Goal: Information Seeking & Learning: Find specific fact

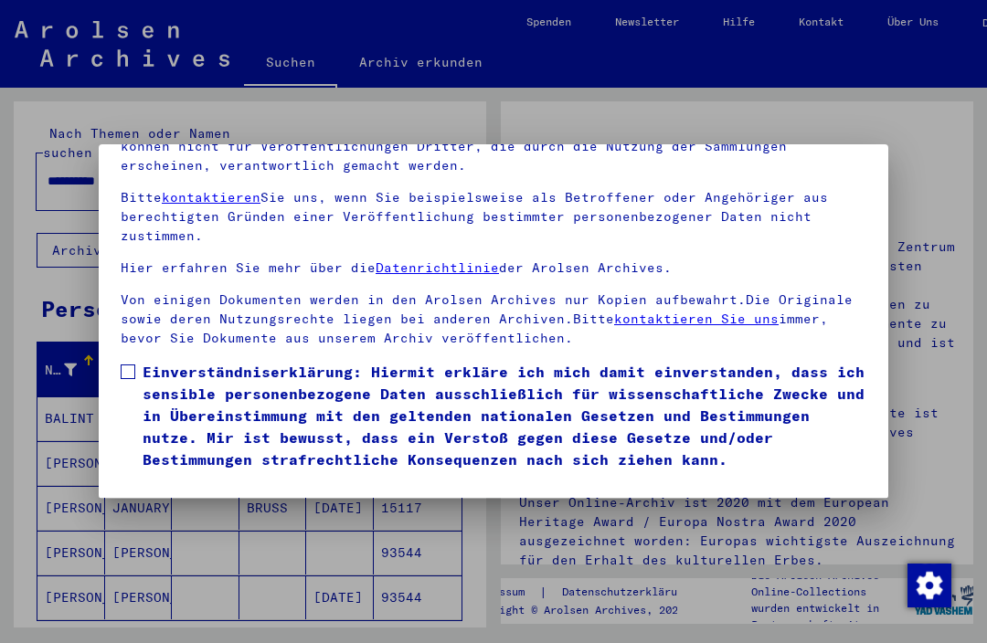
scroll to position [195, 0]
click at [179, 480] on button "Ich stimme zu" at bounding box center [190, 497] width 138 height 35
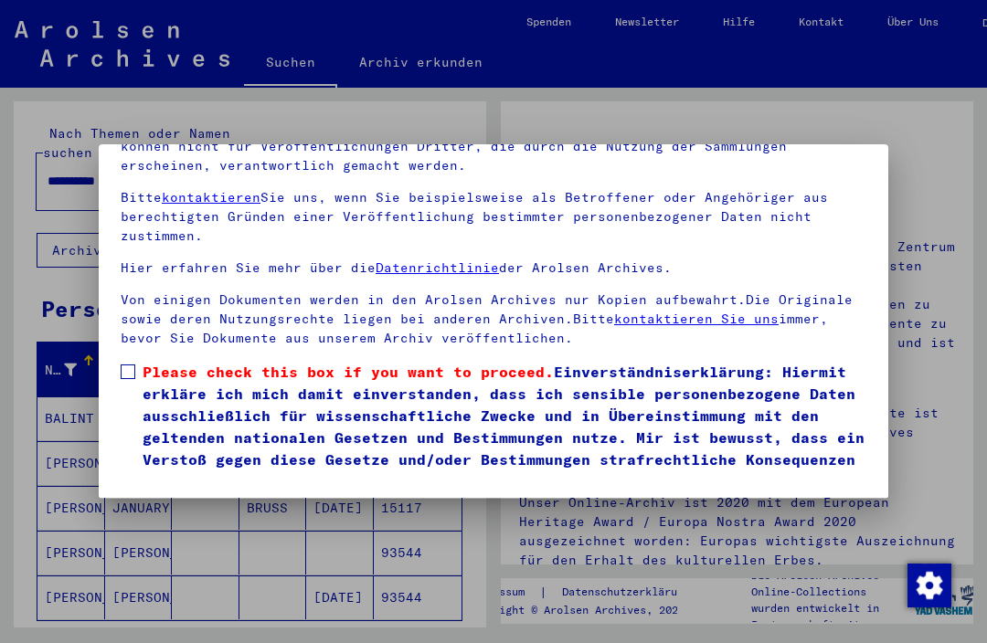
click at [130, 365] on span at bounding box center [128, 372] width 15 height 15
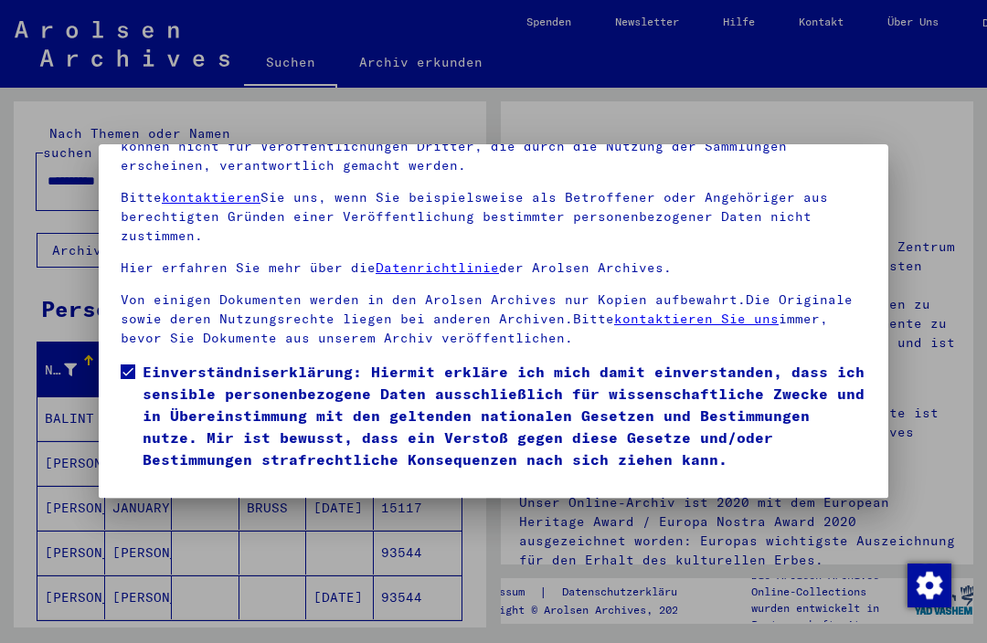
click at [171, 480] on button "Ich stimme zu" at bounding box center [190, 497] width 138 height 35
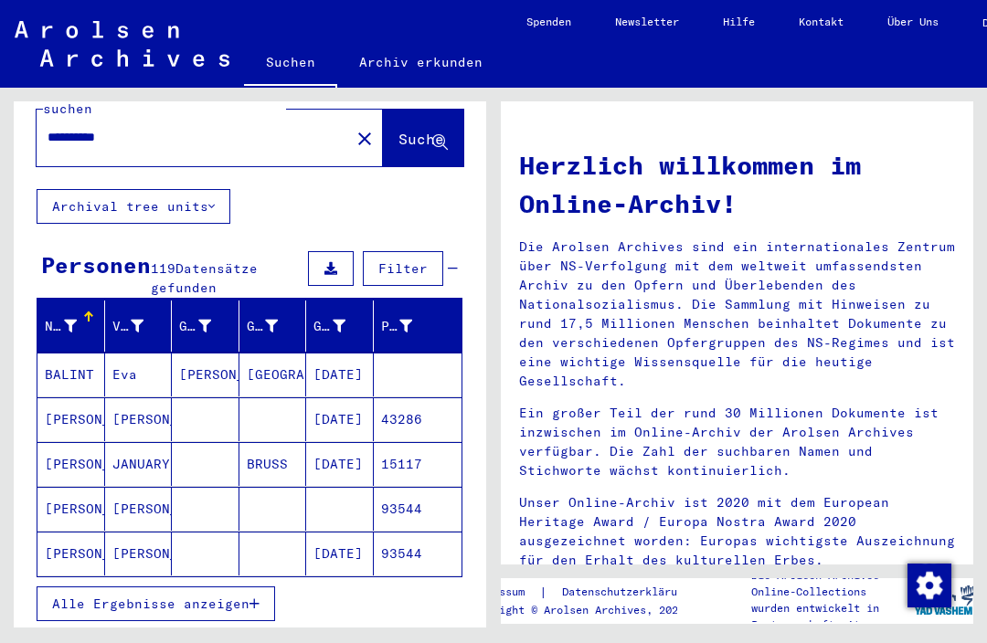
scroll to position [47, 0]
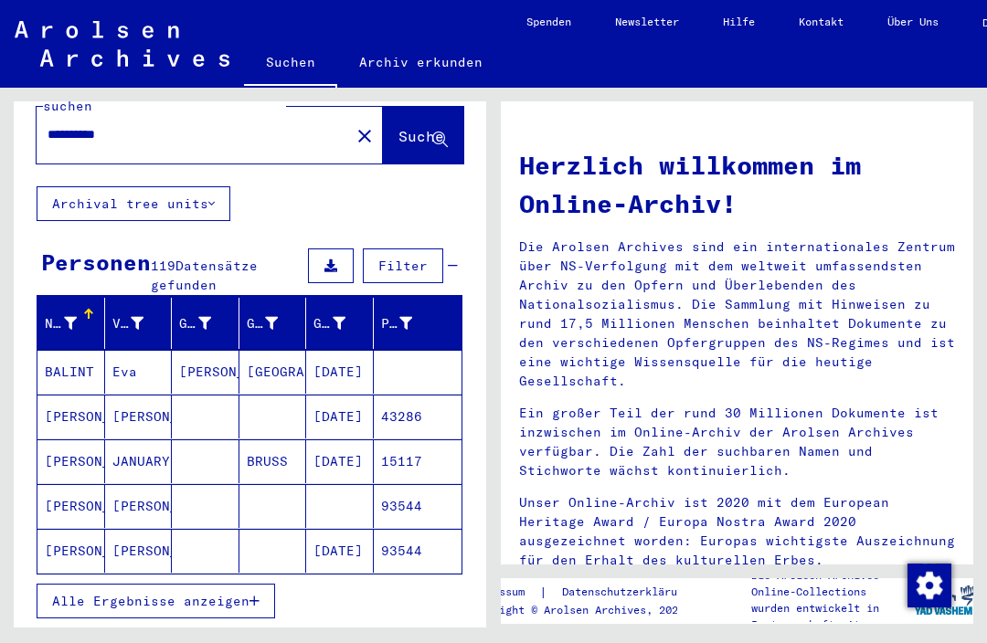
click at [197, 350] on mat-cell "[PERSON_NAME]" at bounding box center [206, 372] width 68 height 44
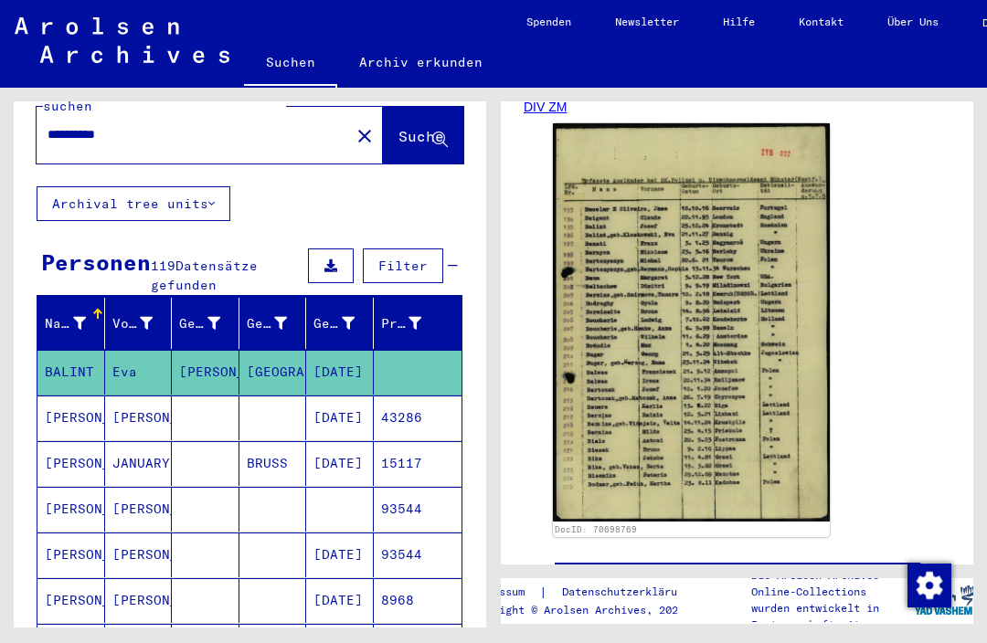
scroll to position [328, 0]
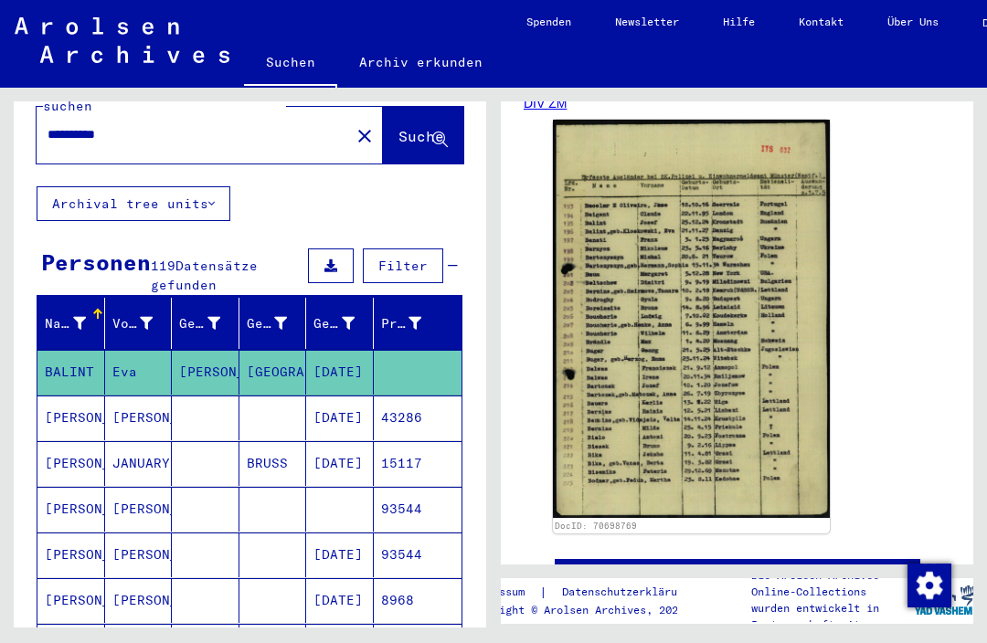
click at [633, 404] on img at bounding box center [691, 319] width 277 height 398
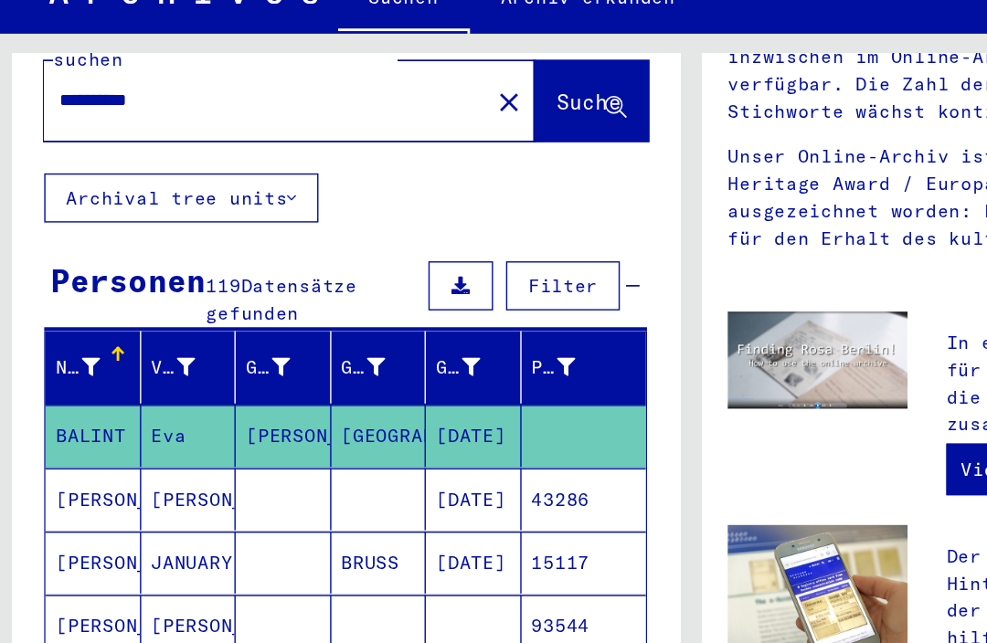
click at [198, 350] on mat-cell "[PERSON_NAME]" at bounding box center [206, 372] width 68 height 44
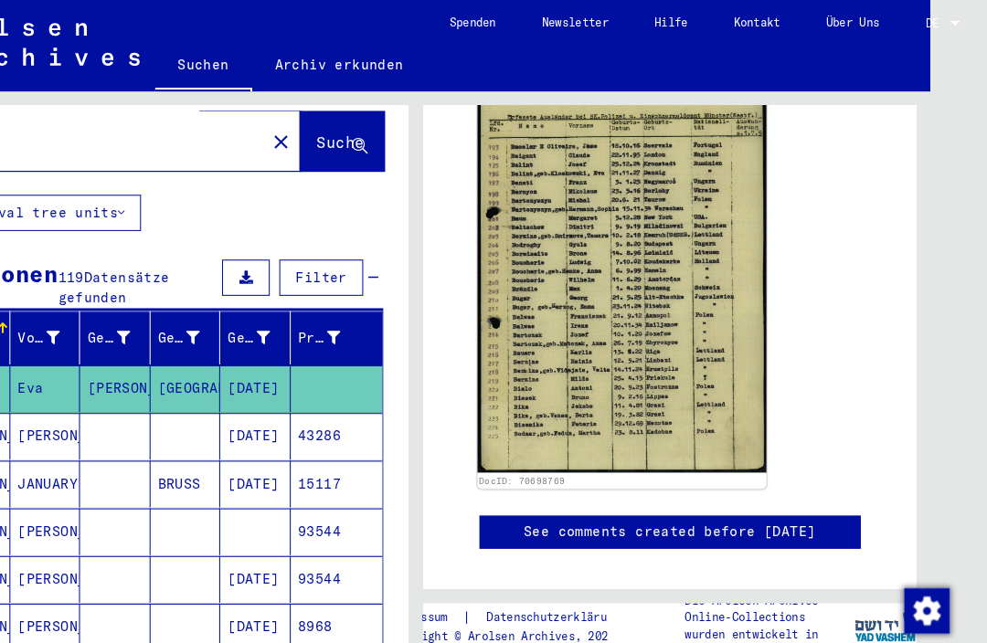
scroll to position [392, 0]
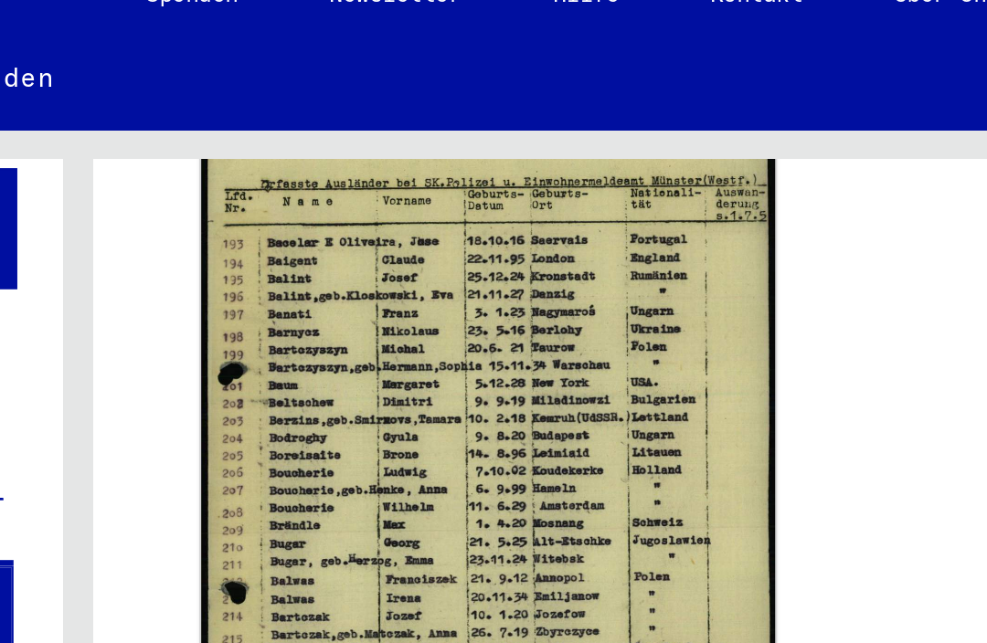
click at [499, 209] on img at bounding box center [637, 255] width 277 height 398
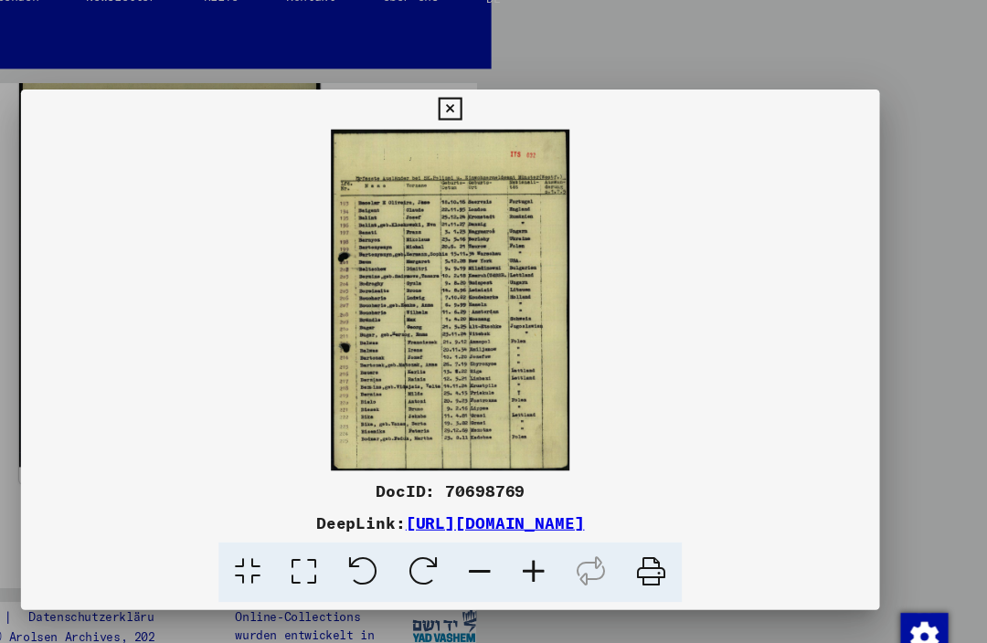
click at [440, 532] on icon at bounding box center [468, 527] width 56 height 56
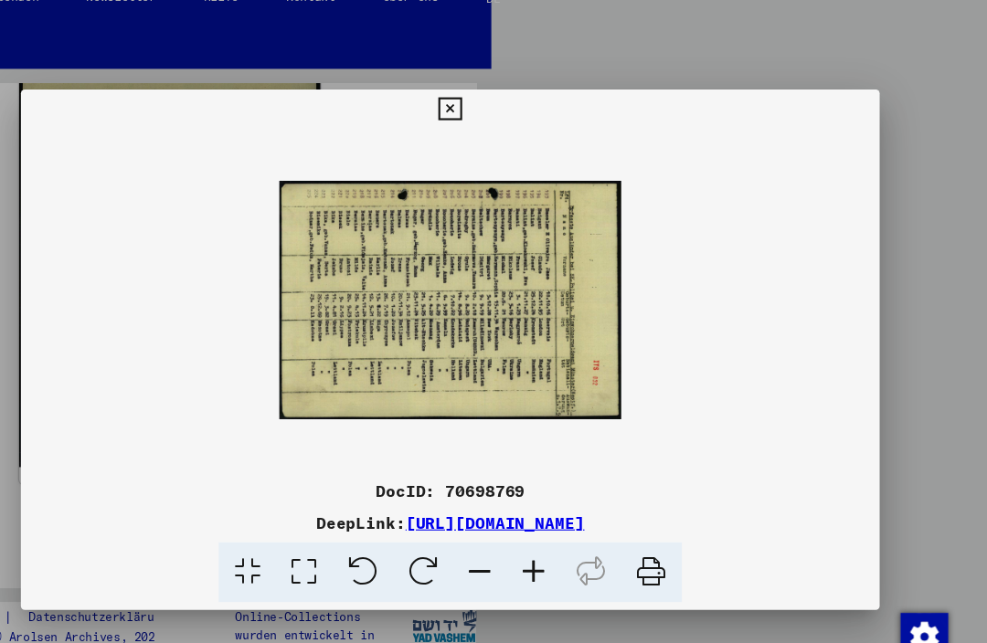
click at [385, 521] on icon at bounding box center [413, 527] width 56 height 56
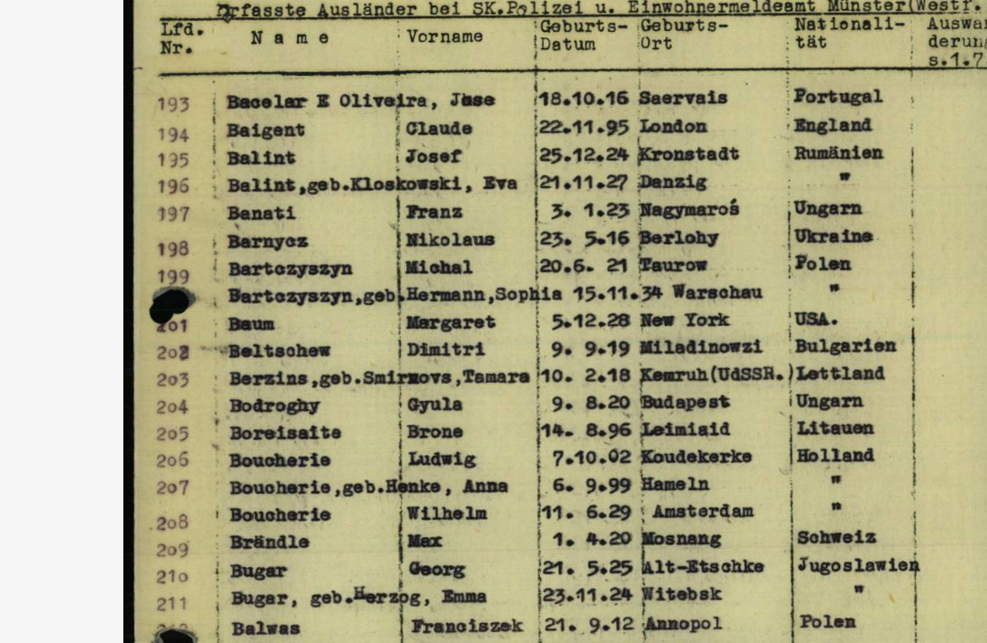
scroll to position [45, 62]
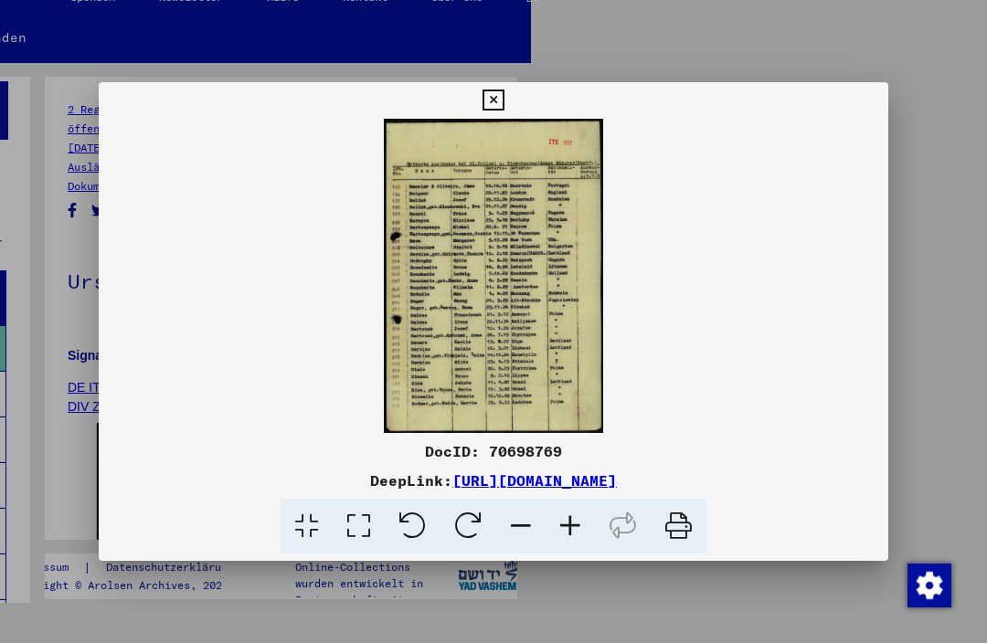
click at [503, 91] on icon at bounding box center [492, 101] width 21 height 22
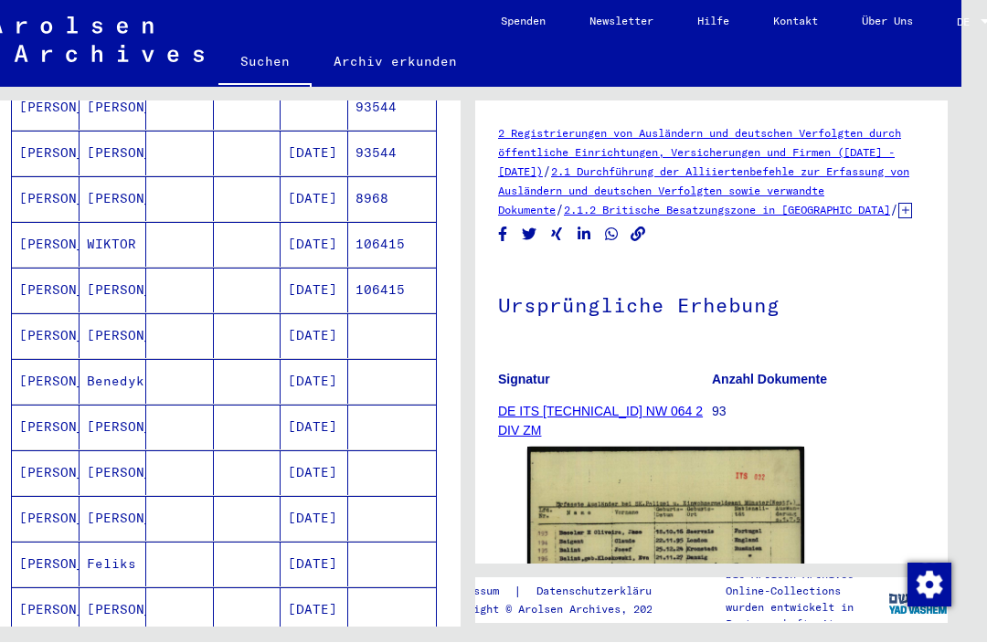
scroll to position [449, 0]
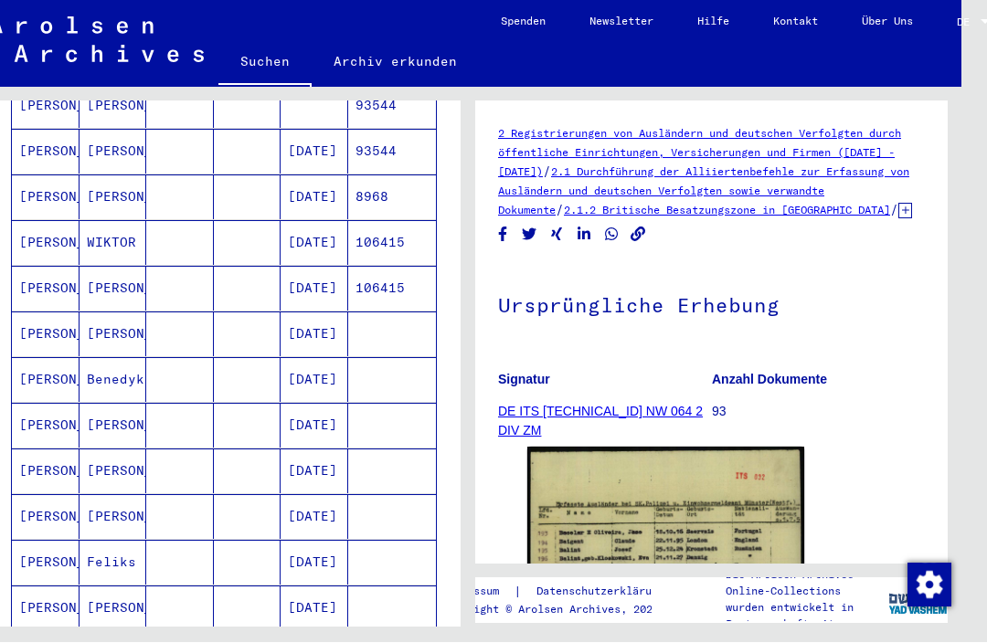
click at [52, 404] on mat-cell "[PERSON_NAME]" at bounding box center [46, 426] width 68 height 45
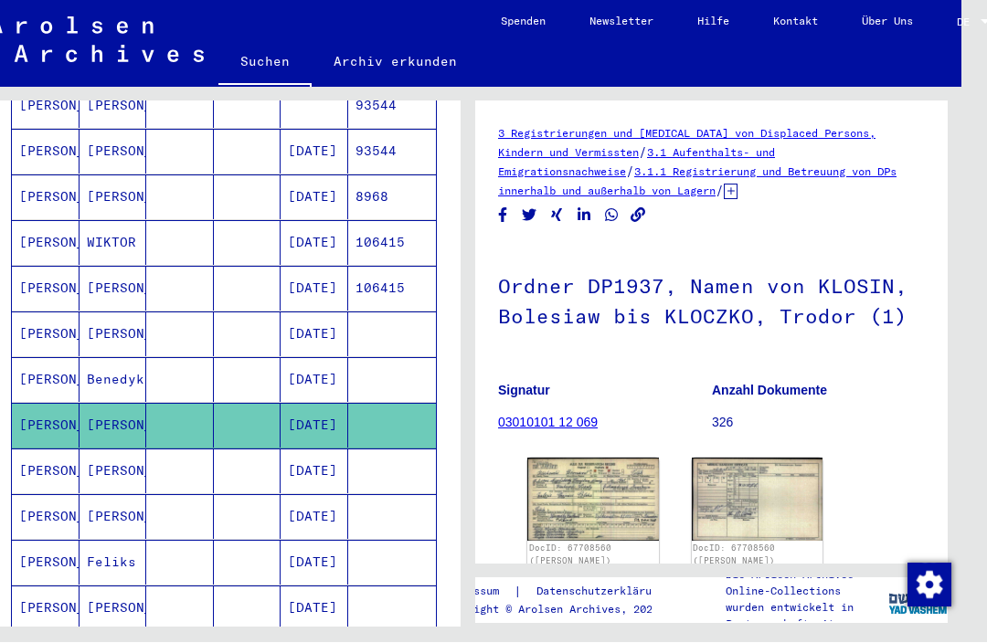
click at [619, 473] on img at bounding box center [593, 500] width 132 height 82
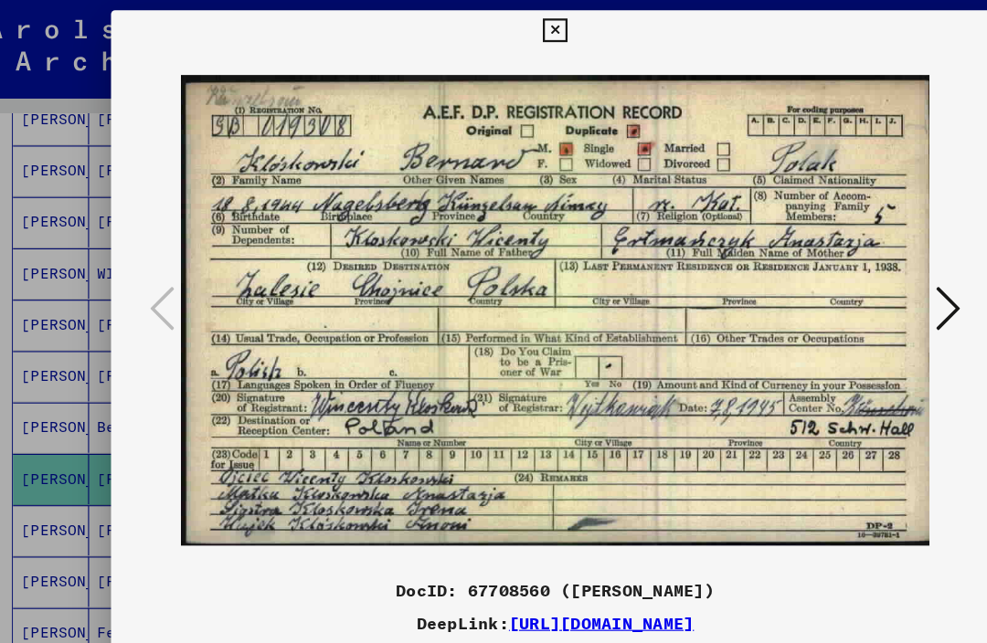
click at [841, 280] on icon at bounding box center [842, 274] width 22 height 44
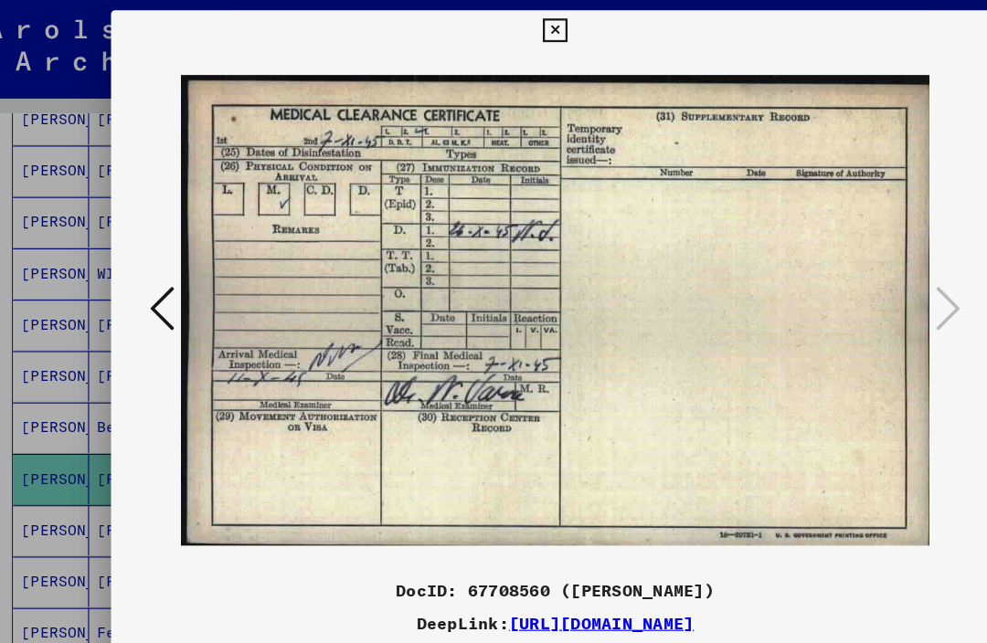
click at [503, 37] on icon at bounding box center [492, 27] width 21 height 22
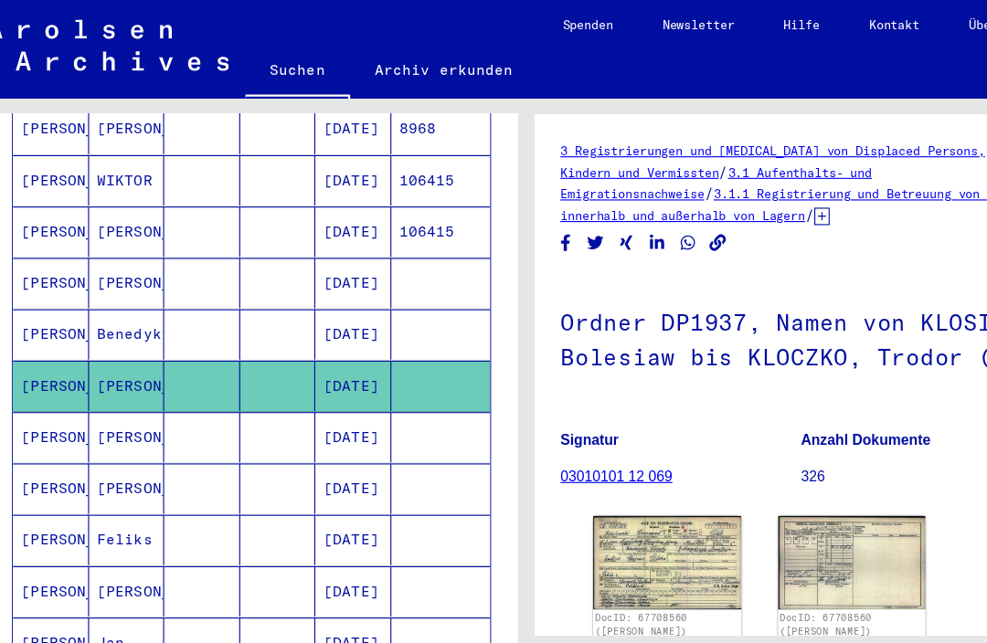
scroll to position [544, 0]
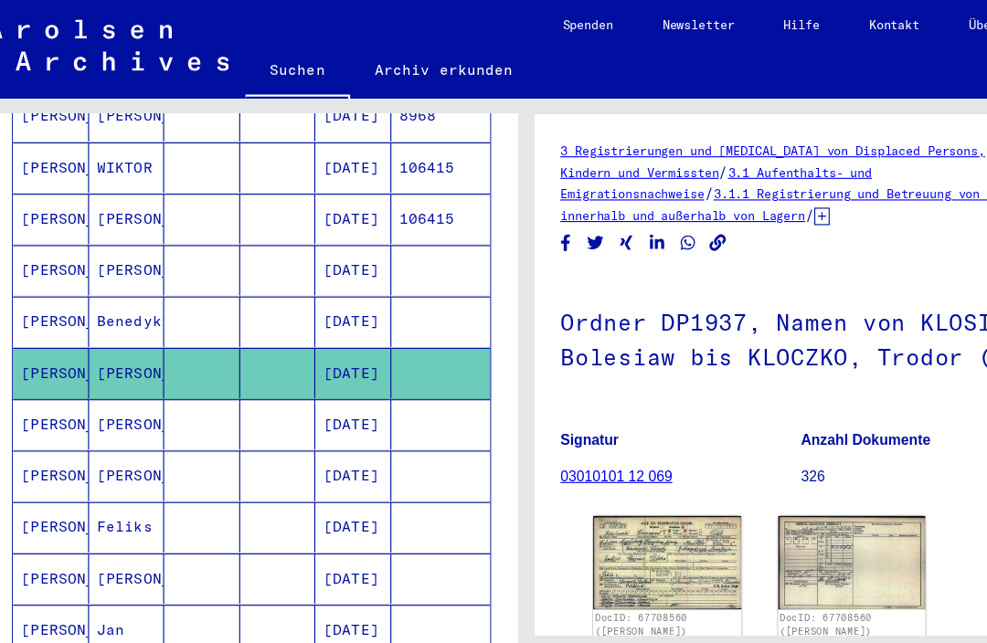
click at [75, 447] on mat-cell "[PERSON_NAME]" at bounding box center [46, 469] width 68 height 45
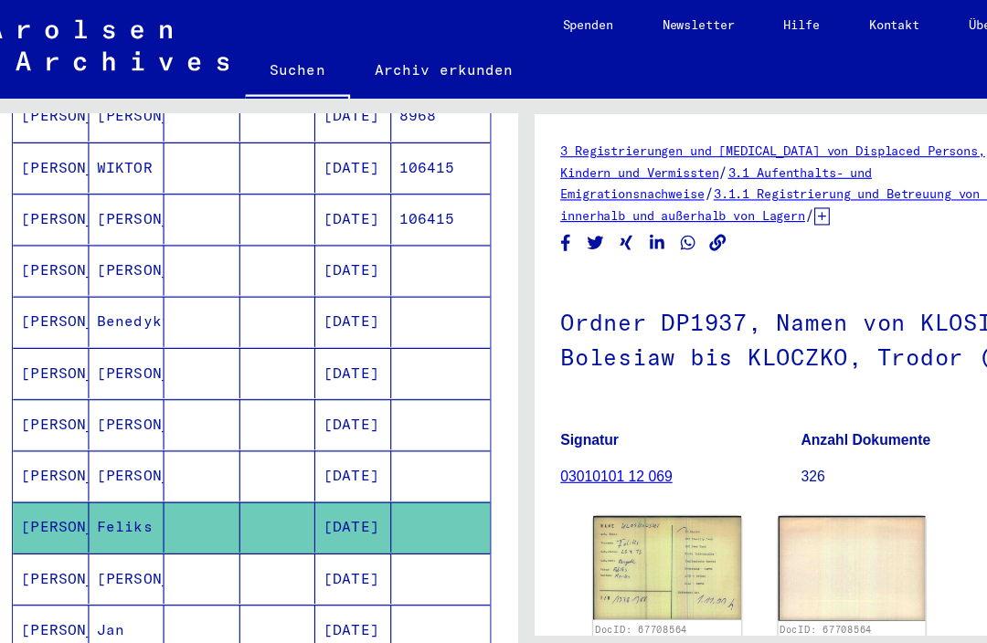
click at [619, 460] on div "3 Registrierungen und [MEDICAL_DATA] von Displaced Persons, Kindern und Vermiss…" at bounding box center [711, 399] width 427 height 551
click at [619, 459] on img at bounding box center [593, 505] width 132 height 92
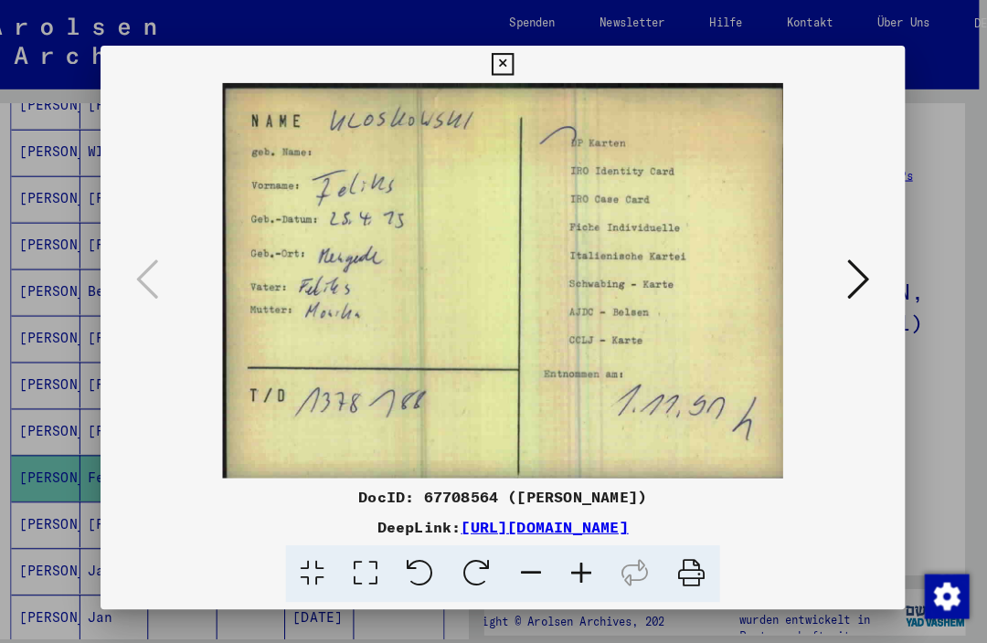
click at [857, 250] on button at bounding box center [842, 275] width 33 height 52
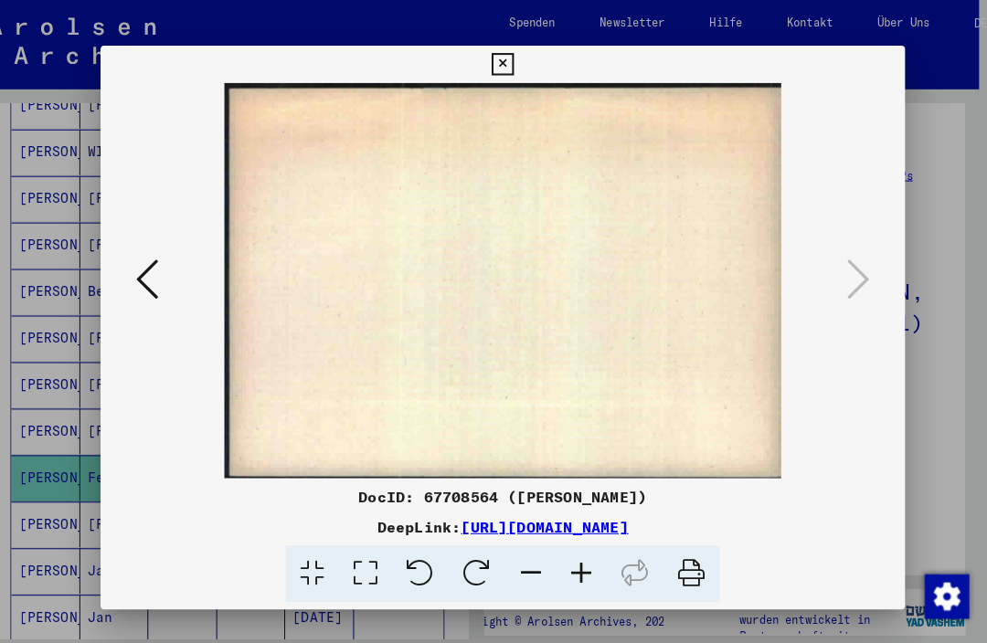
click at [133, 281] on icon at bounding box center [144, 274] width 22 height 44
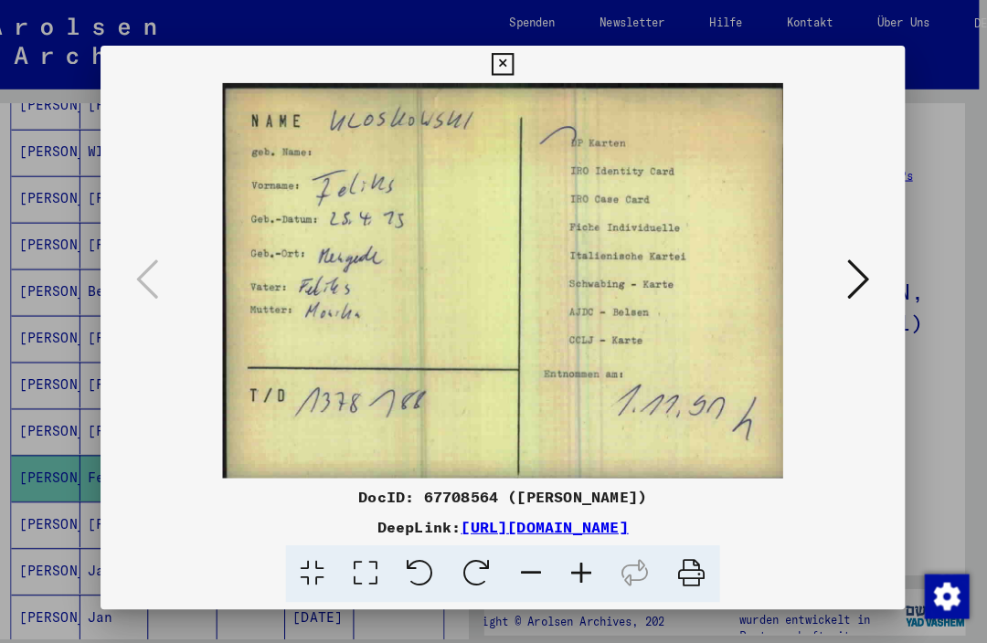
click at [503, 54] on icon at bounding box center [492, 63] width 21 height 22
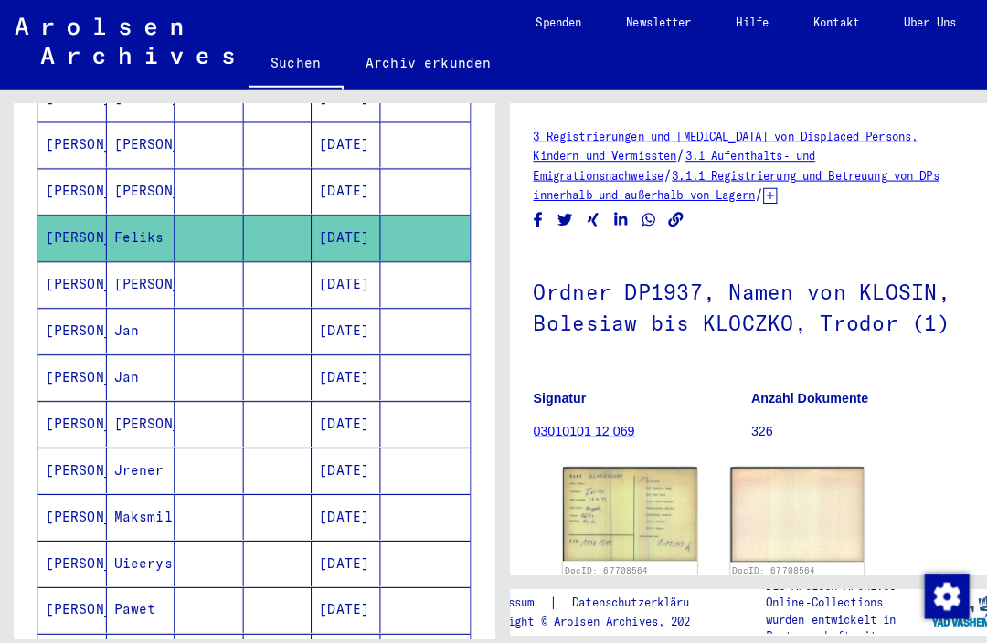
scroll to position [779, 0]
click at [66, 394] on mat-cell "[PERSON_NAME]" at bounding box center [71, 416] width 68 height 45
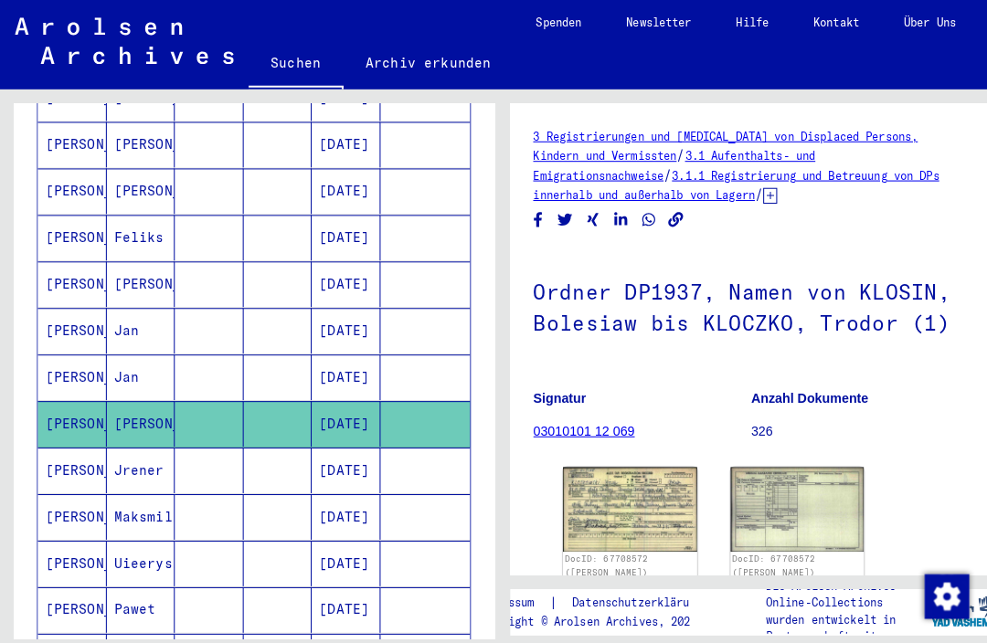
click at [618, 459] on img at bounding box center [619, 500] width 132 height 82
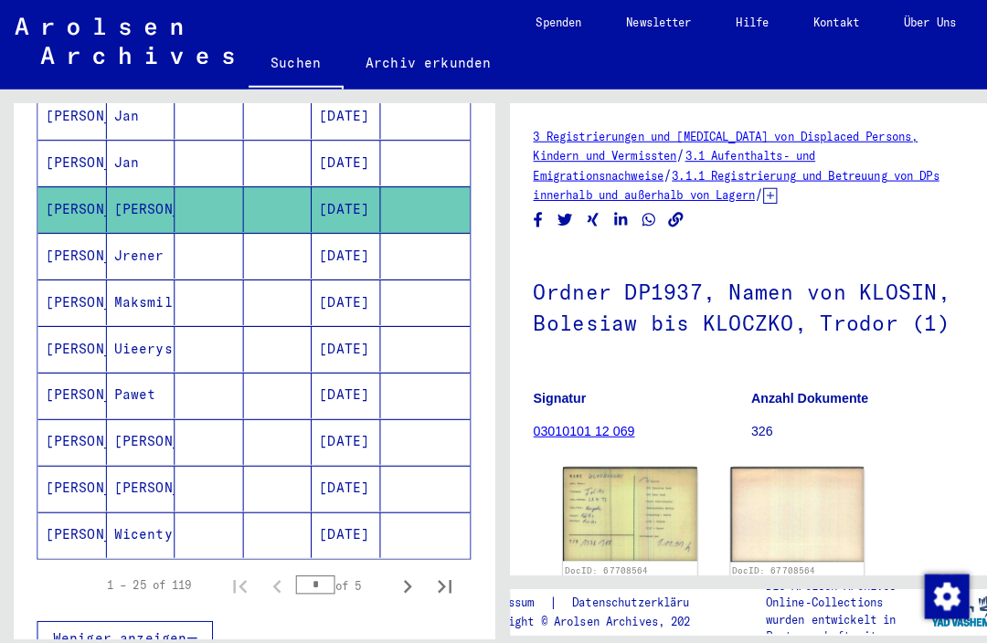
scroll to position [992, 0]
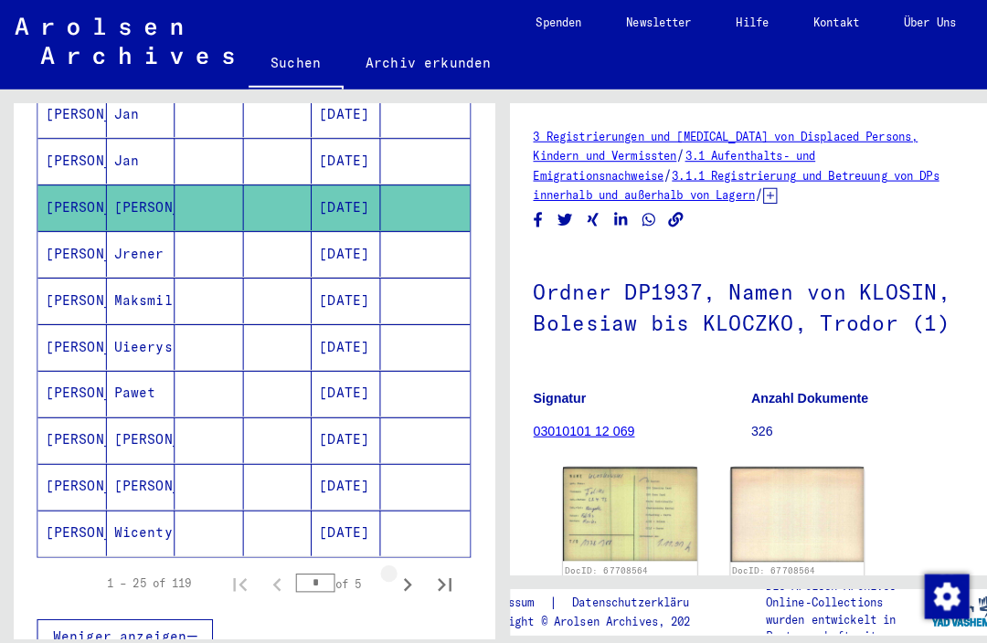
click at [392, 561] on icon "Next page" at bounding box center [400, 574] width 26 height 26
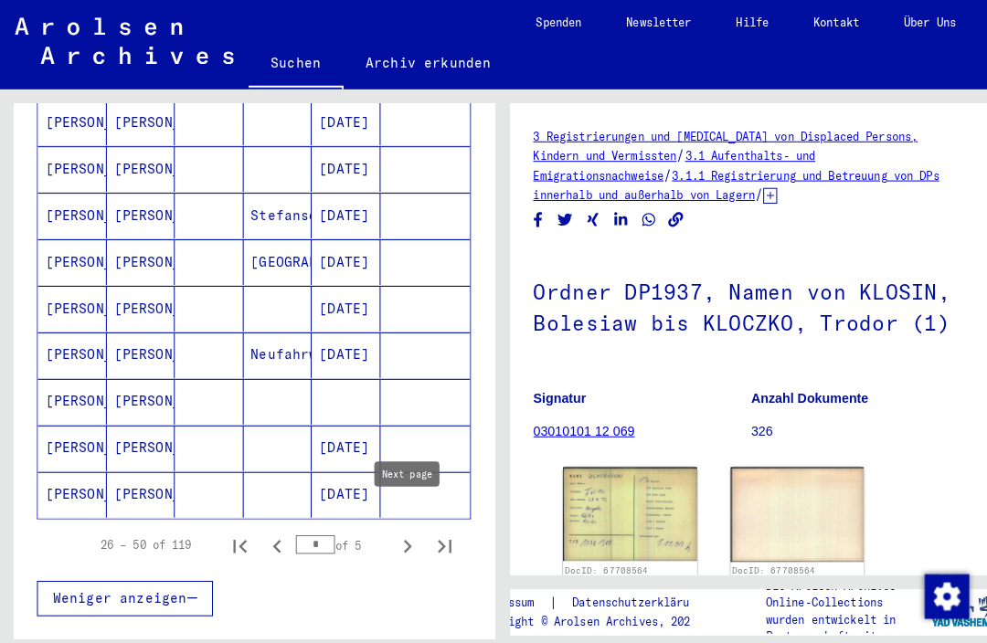
scroll to position [1059, 0]
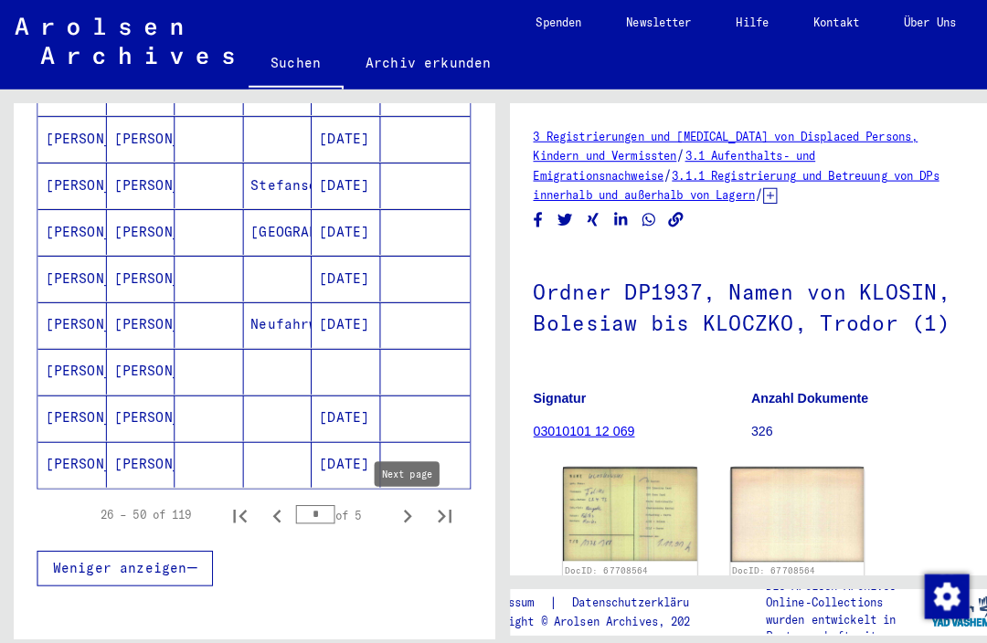
click at [403, 494] on icon "Next page" at bounding box center [400, 507] width 26 height 26
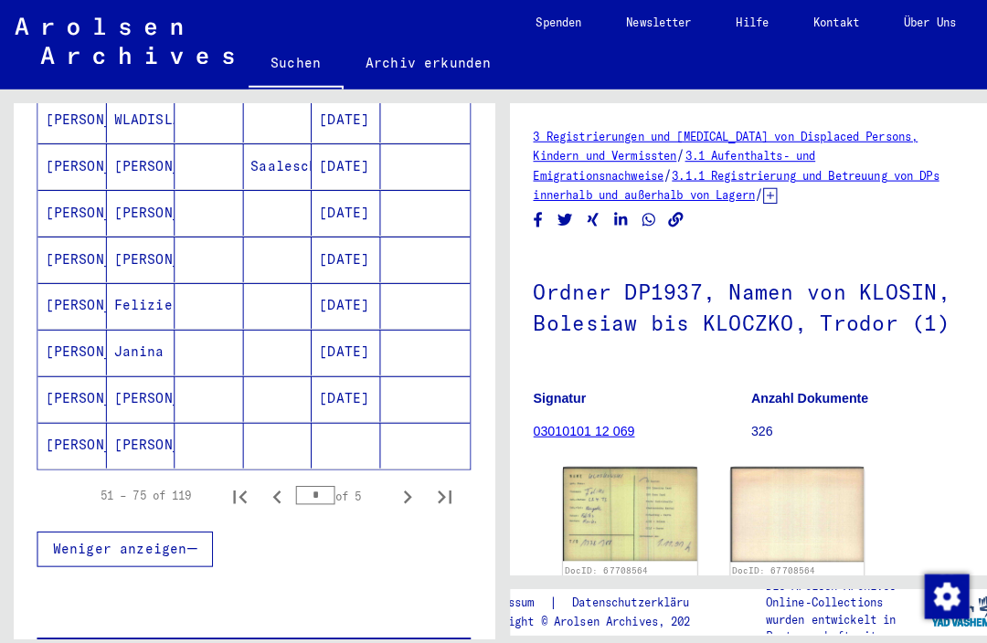
scroll to position [1082, 0]
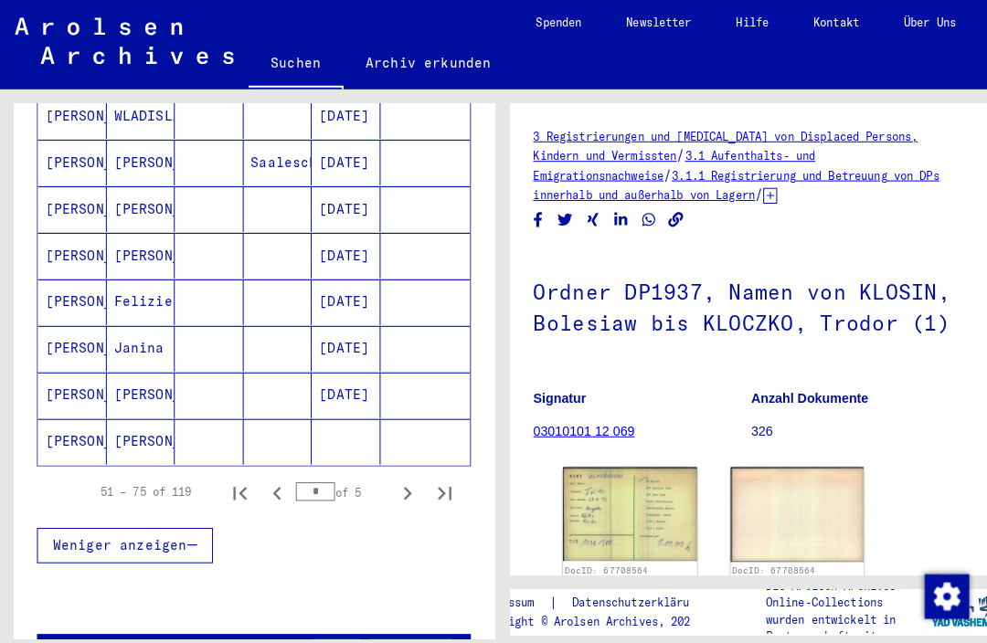
click at [392, 471] on icon "Next page" at bounding box center [400, 484] width 26 height 26
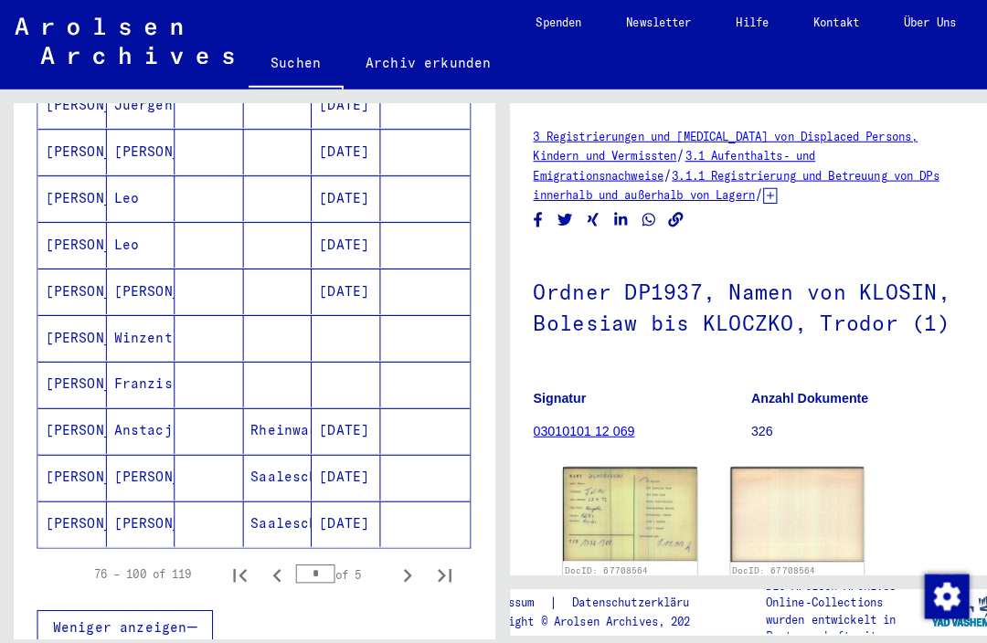
scroll to position [986, 0]
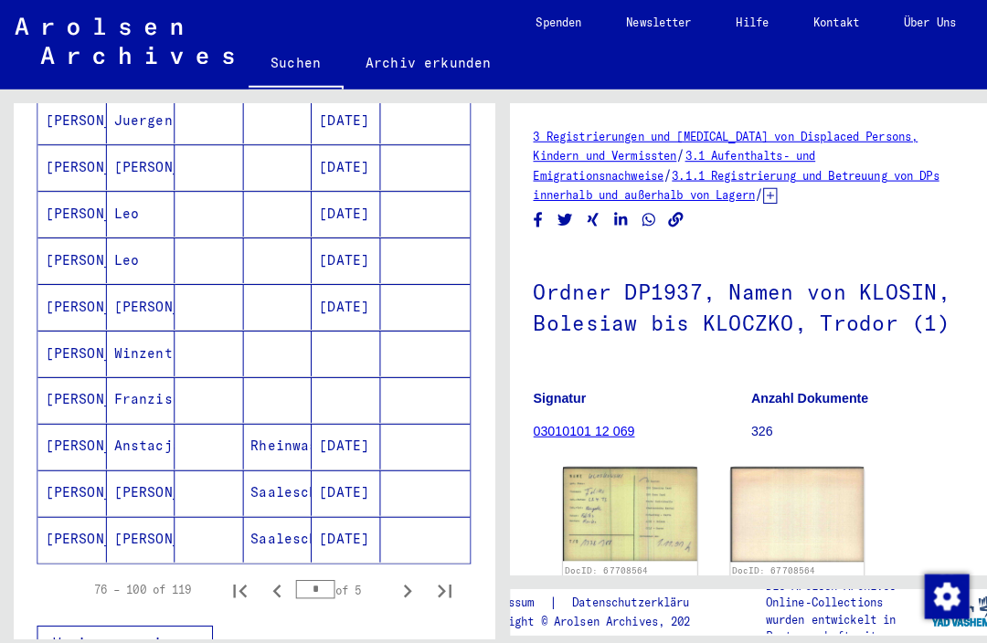
click at [109, 279] on mat-cell "[PERSON_NAME]" at bounding box center [139, 301] width 68 height 45
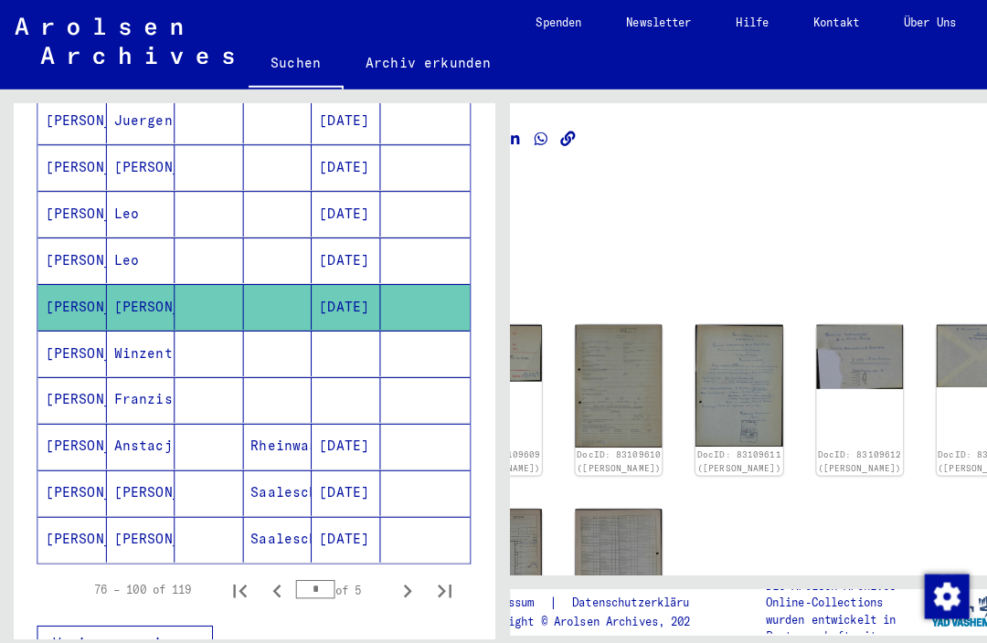
scroll to position [3, 105]
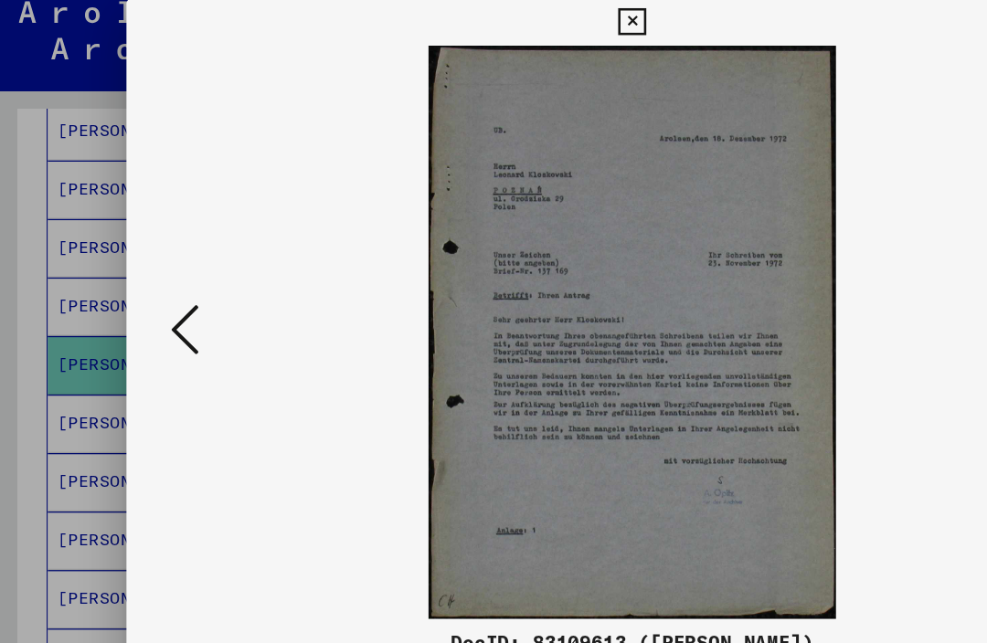
click at [155, 222] on div at bounding box center [493, 276] width 789 height 448
click at [66, 167] on div at bounding box center [493, 321] width 987 height 643
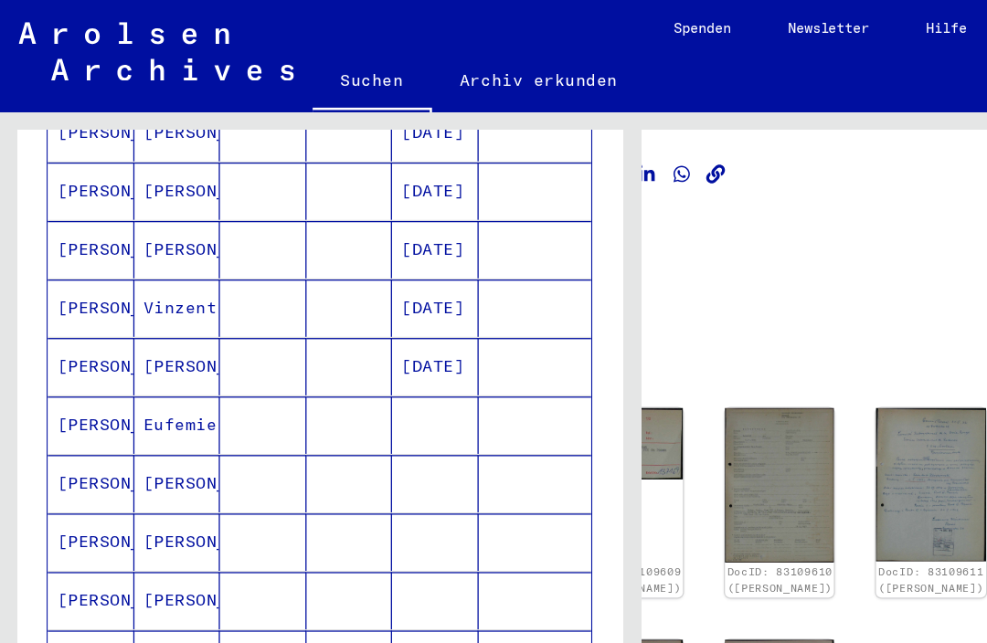
scroll to position [359, 0]
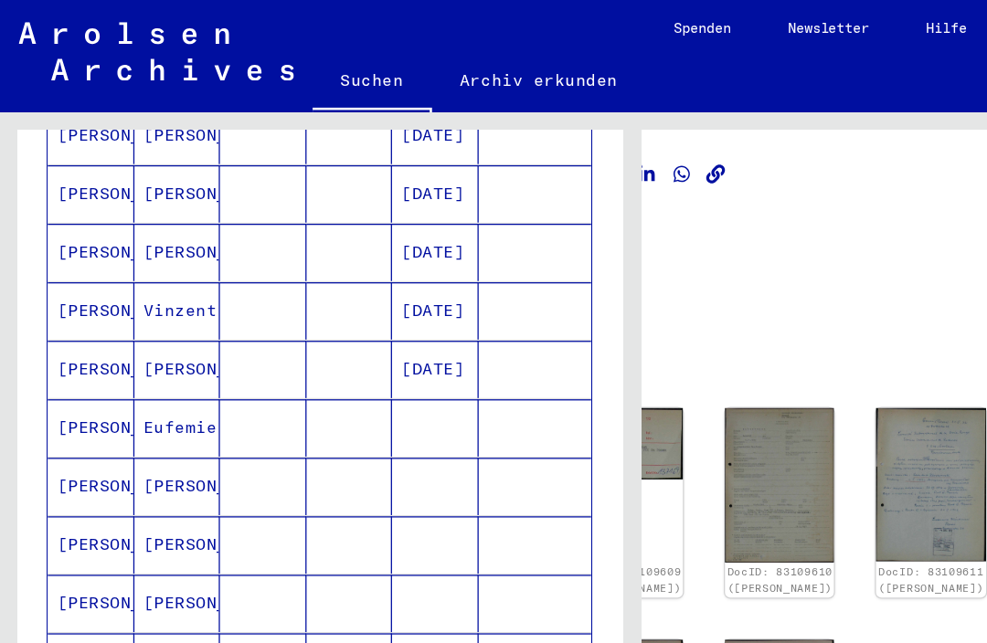
click at [69, 403] on mat-cell "[PERSON_NAME]" at bounding box center [71, 425] width 68 height 45
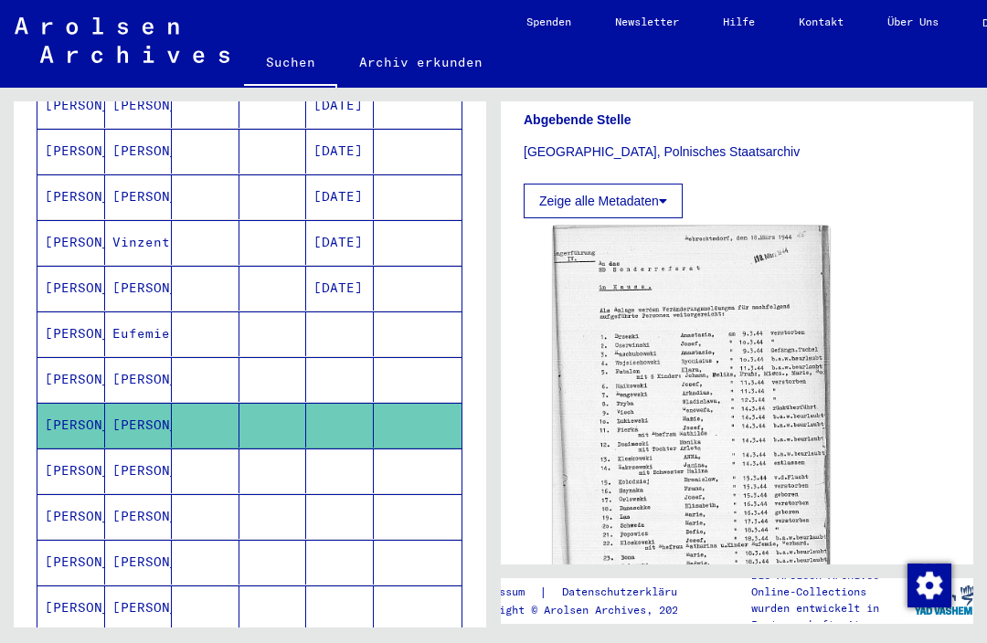
scroll to position [449, 0]
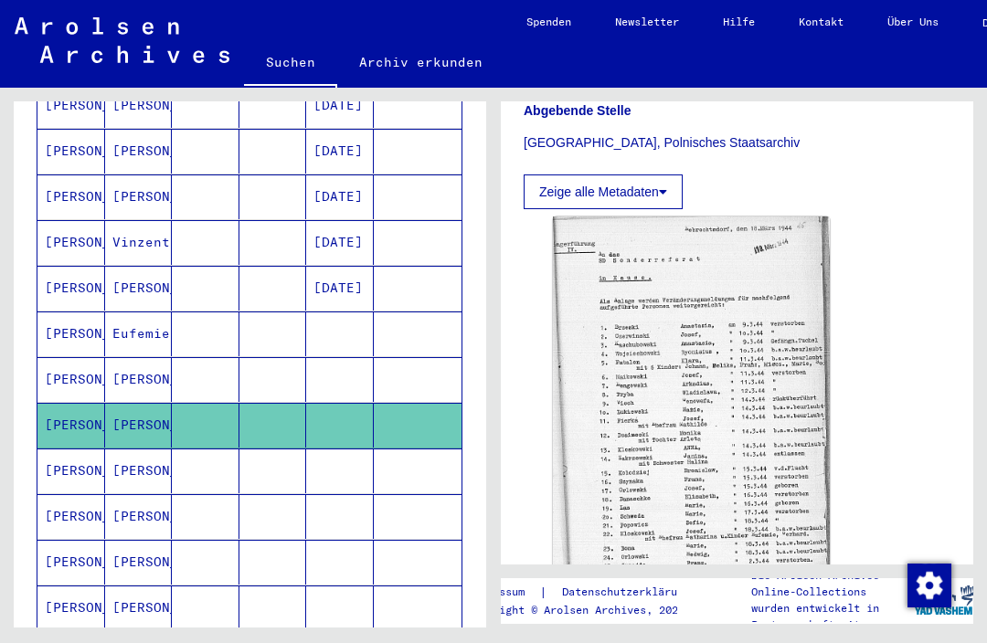
click at [620, 463] on img at bounding box center [691, 413] width 277 height 393
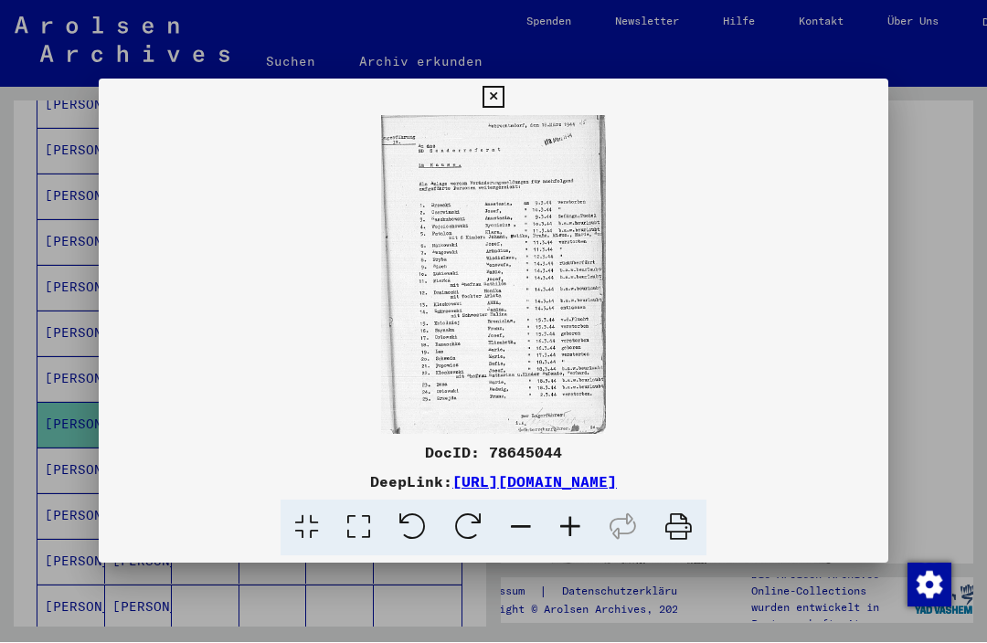
click at [503, 98] on icon at bounding box center [492, 98] width 21 height 22
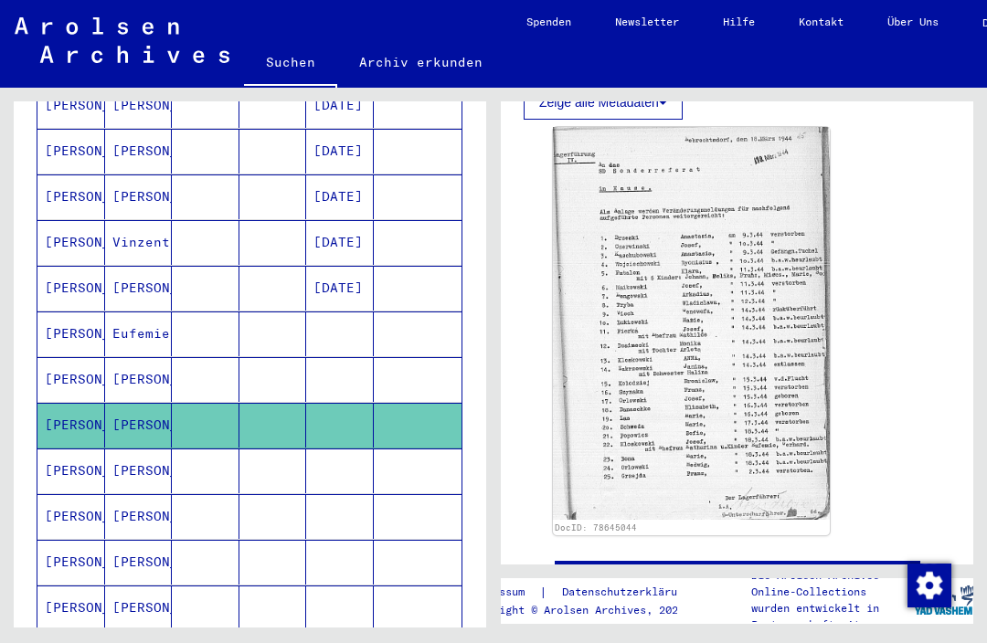
scroll to position [538, 0]
click at [585, 407] on img at bounding box center [691, 324] width 277 height 393
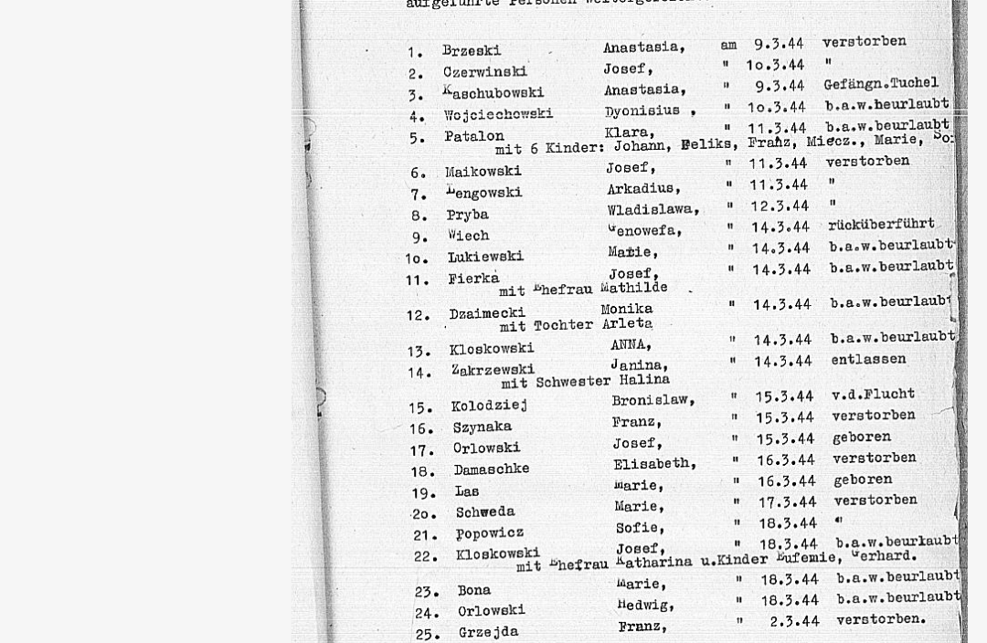
scroll to position [0, 0]
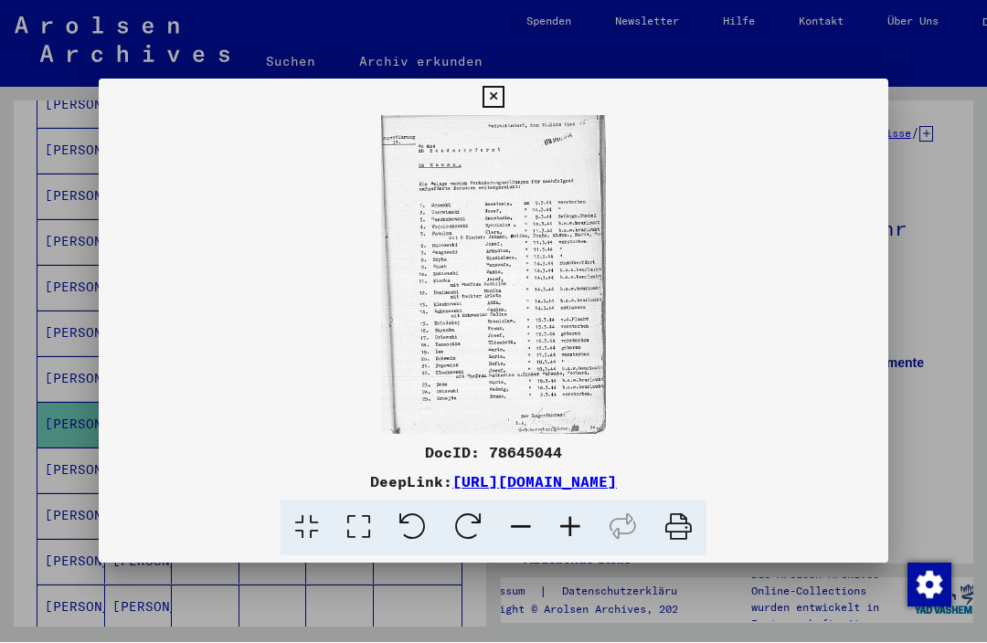
click at [867, 118] on img at bounding box center [493, 275] width 789 height 319
click at [509, 109] on button at bounding box center [493, 97] width 32 height 37
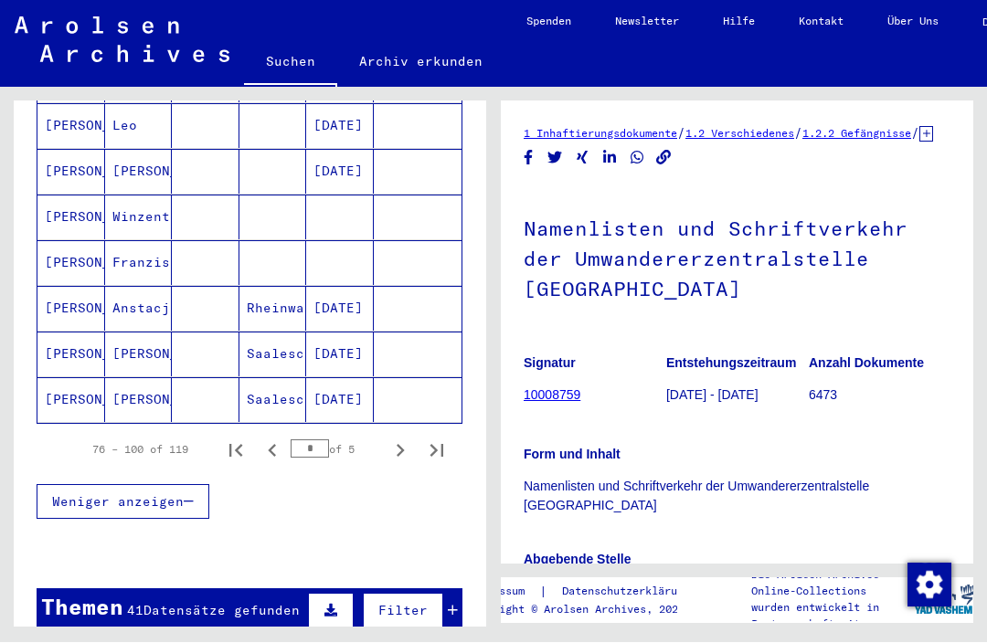
scroll to position [1116, 0]
click at [401, 438] on icon "Next page" at bounding box center [400, 451] width 26 height 26
type input "*"
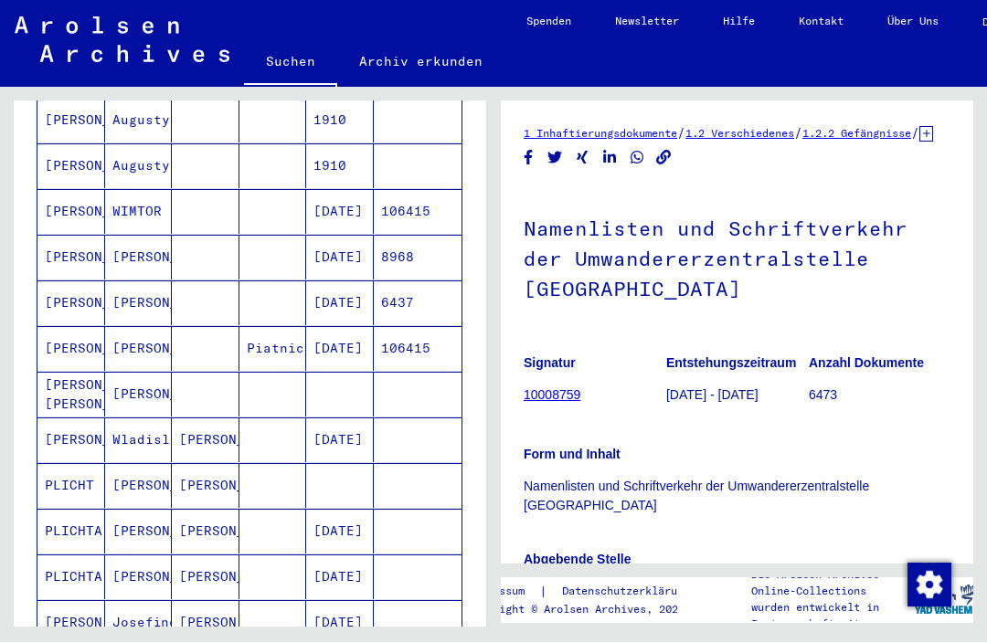
scroll to position [526, 0]
click at [124, 464] on mat-cell "[PERSON_NAME]" at bounding box center [139, 486] width 68 height 45
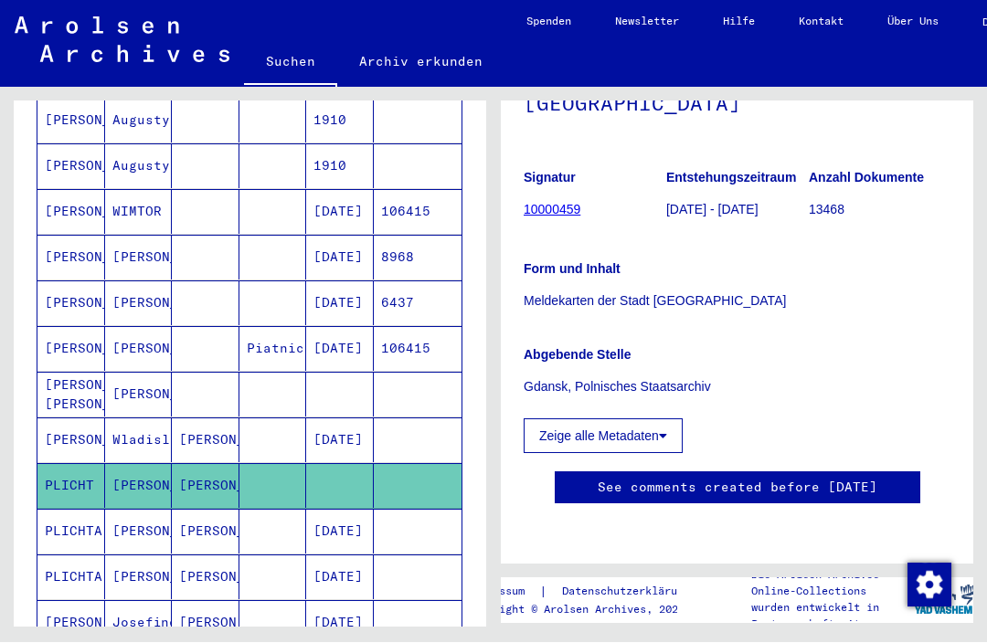
click at [68, 510] on mat-cell "PLICHTA" at bounding box center [71, 532] width 68 height 45
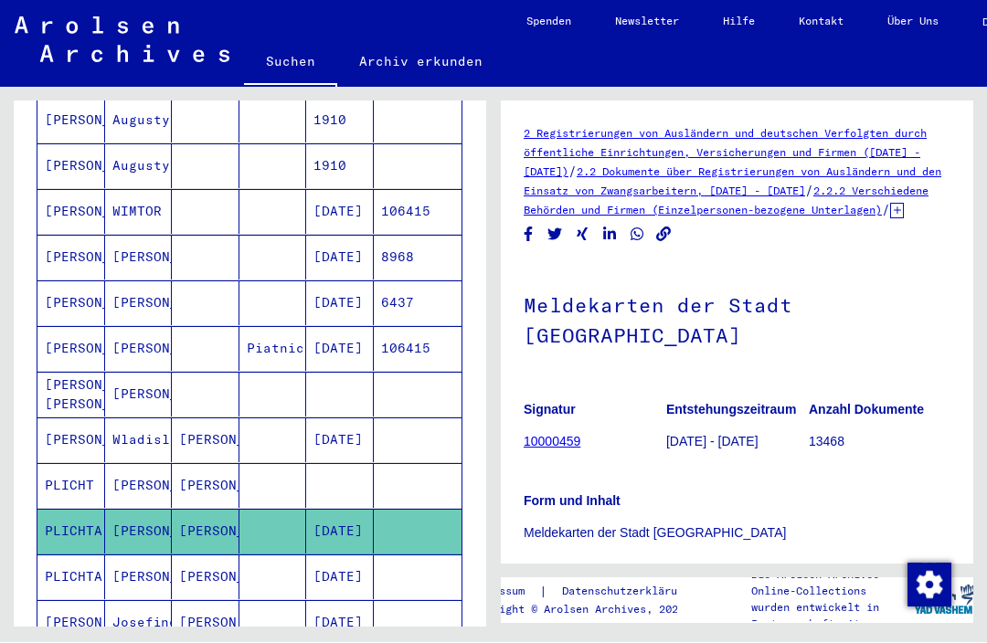
click at [65, 555] on mat-cell "PLICHTA" at bounding box center [71, 577] width 68 height 45
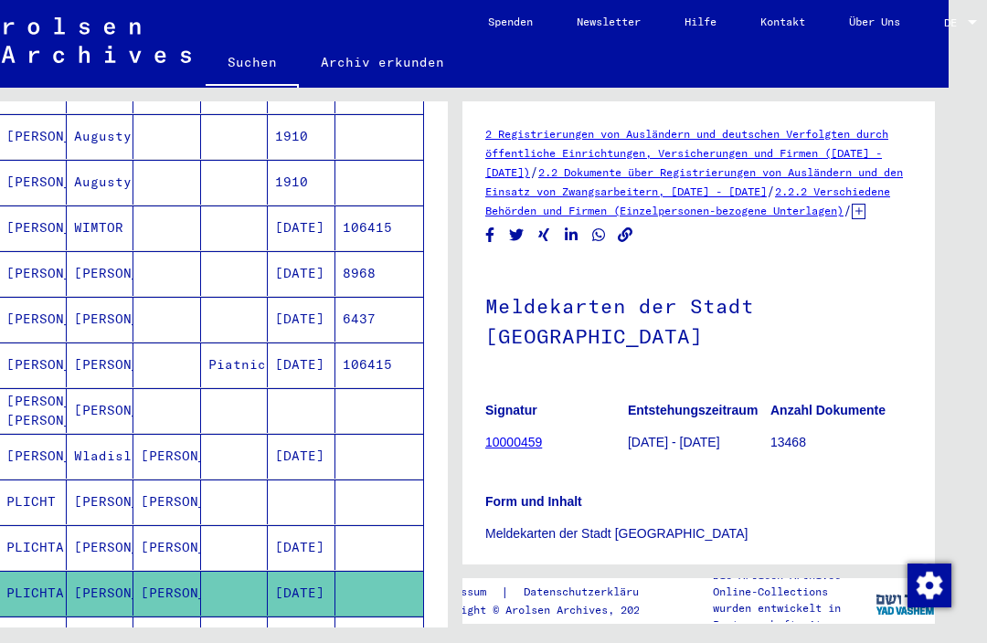
scroll to position [502, 0]
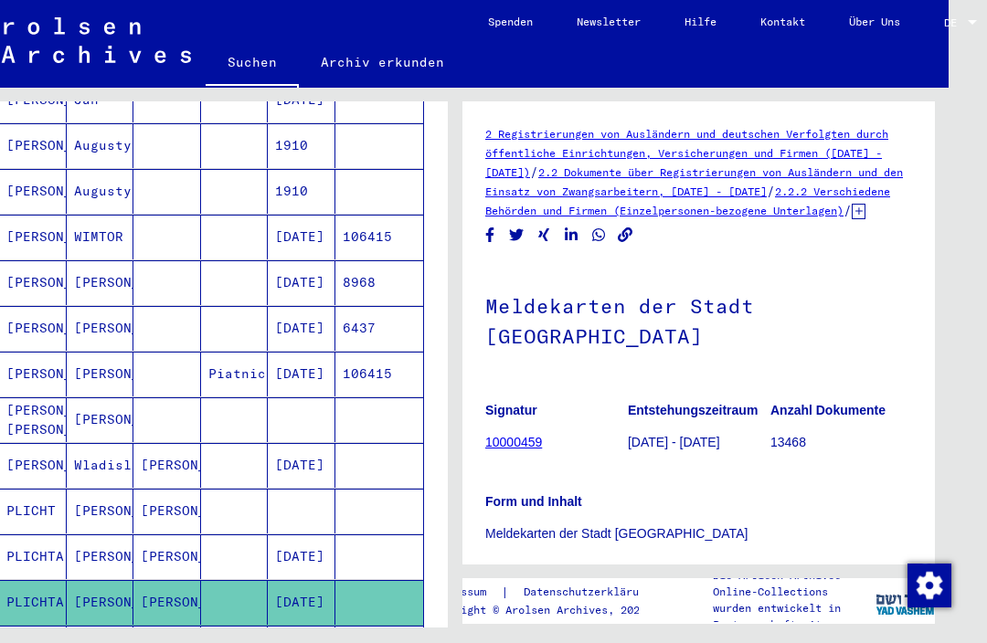
click at [43, 400] on mat-cell "[PERSON_NAME] [PERSON_NAME]" at bounding box center [33, 419] width 68 height 45
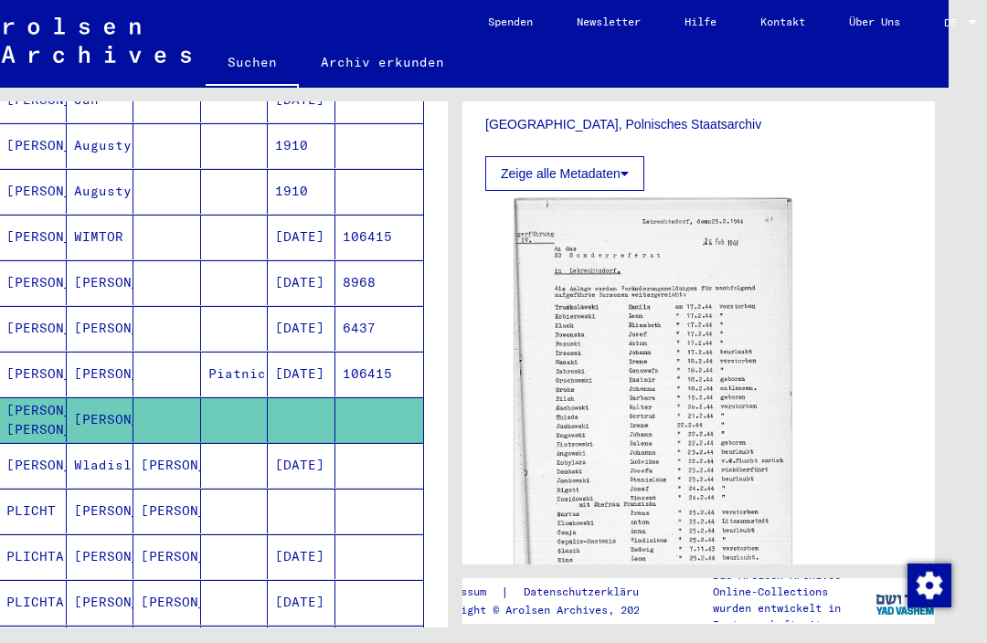
scroll to position [469, 0]
click at [576, 529] on img at bounding box center [652, 405] width 277 height 417
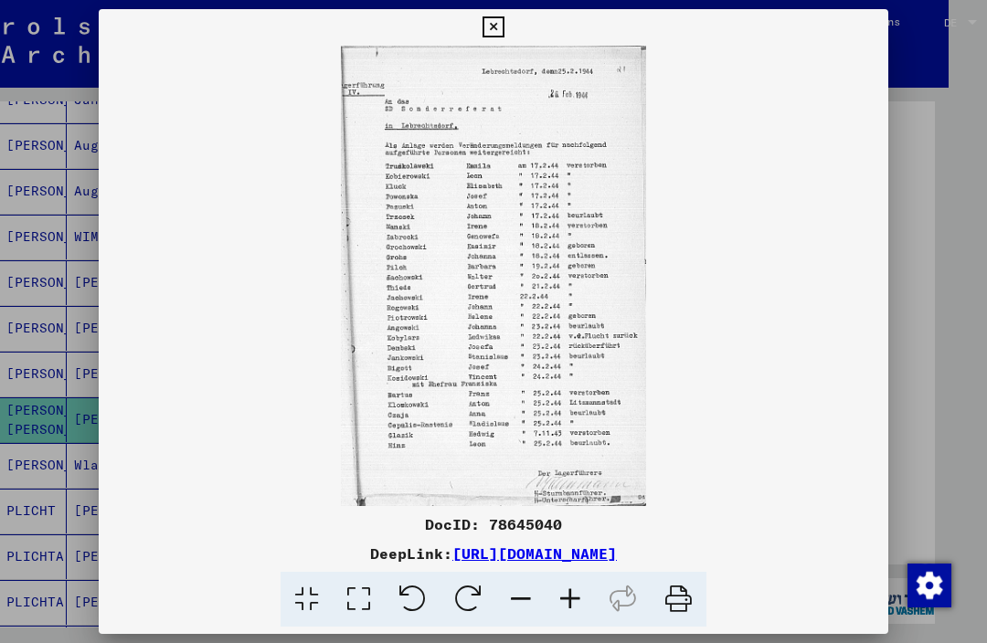
click at [503, 31] on icon at bounding box center [492, 27] width 21 height 22
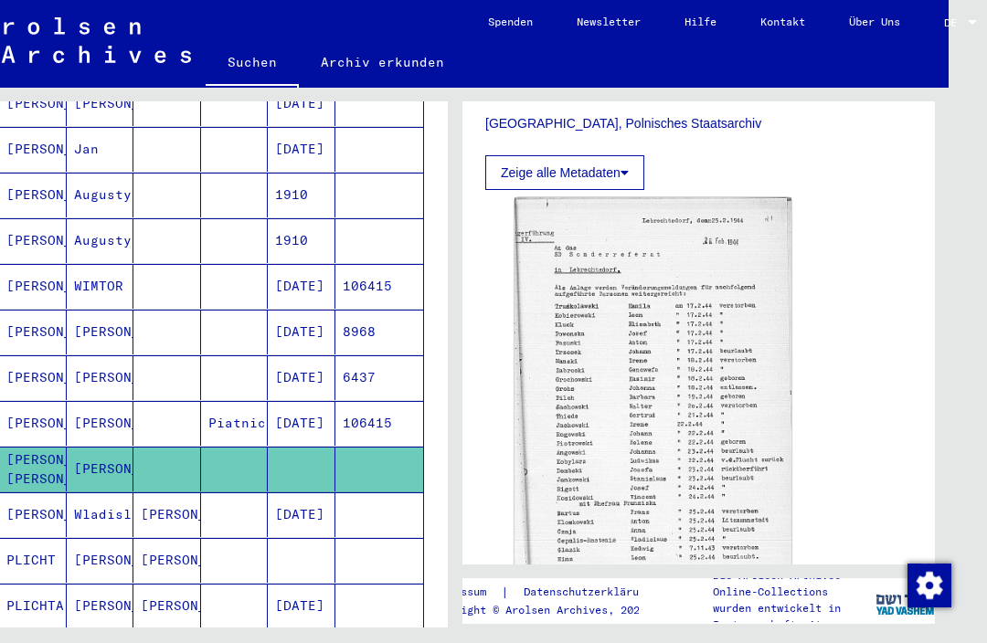
scroll to position [448, 0]
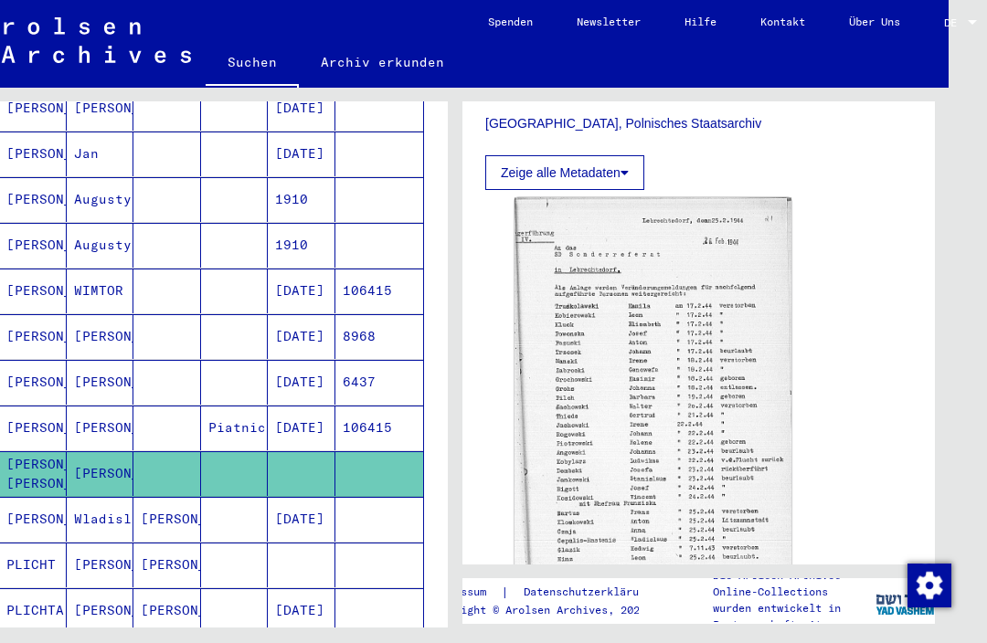
click at [50, 406] on mat-cell "[PERSON_NAME]" at bounding box center [33, 428] width 68 height 45
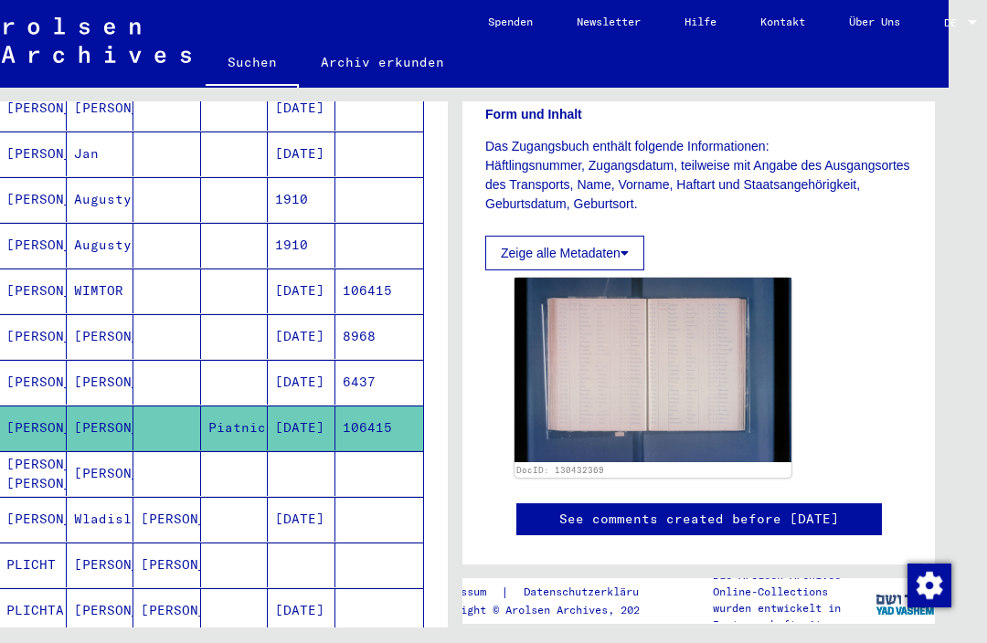
scroll to position [336, 0]
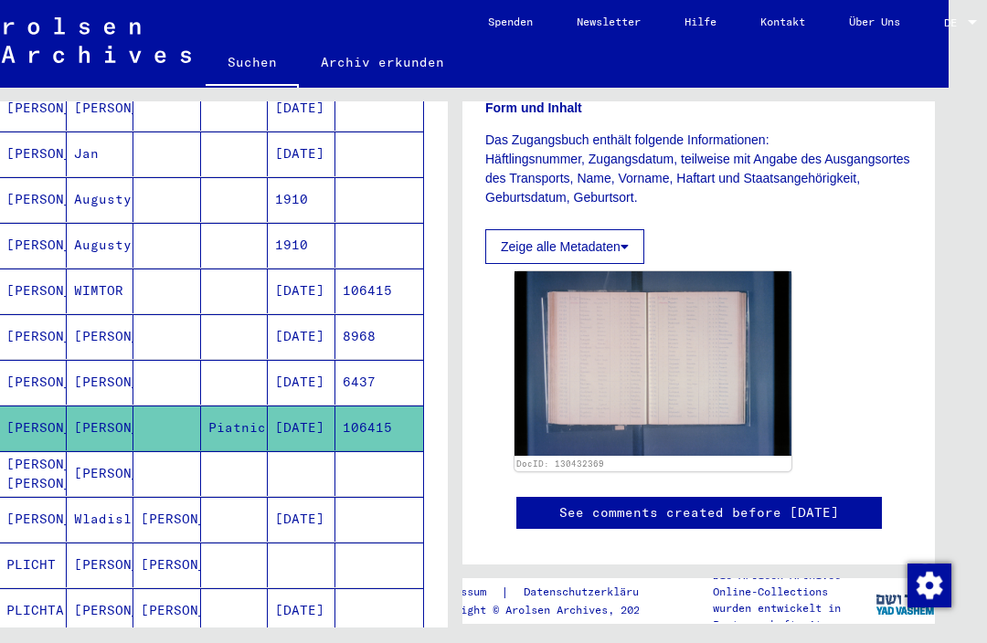
click at [581, 370] on img at bounding box center [652, 363] width 277 height 185
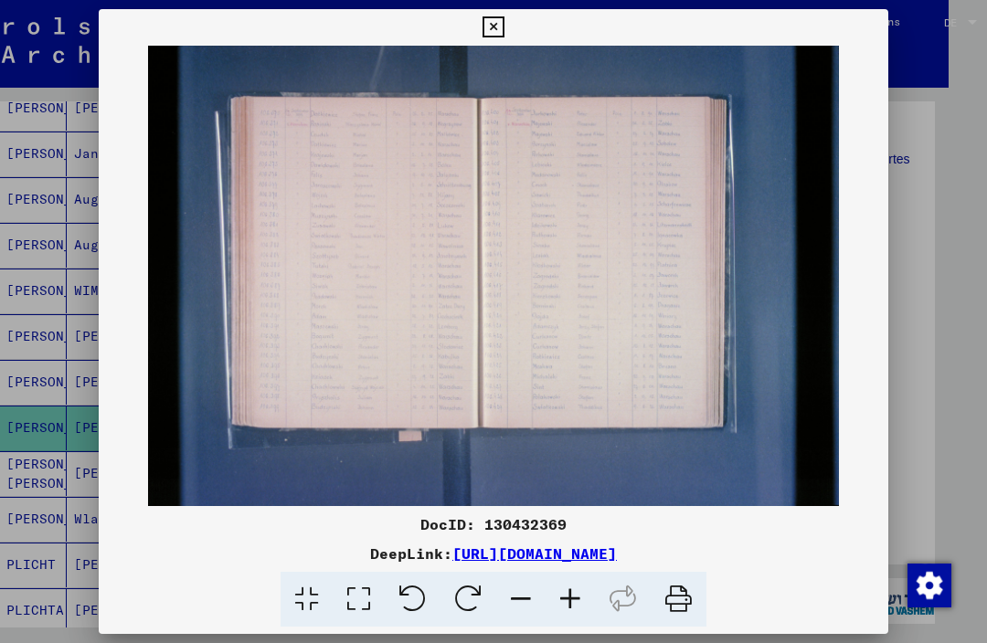
click at [503, 26] on icon at bounding box center [492, 27] width 21 height 22
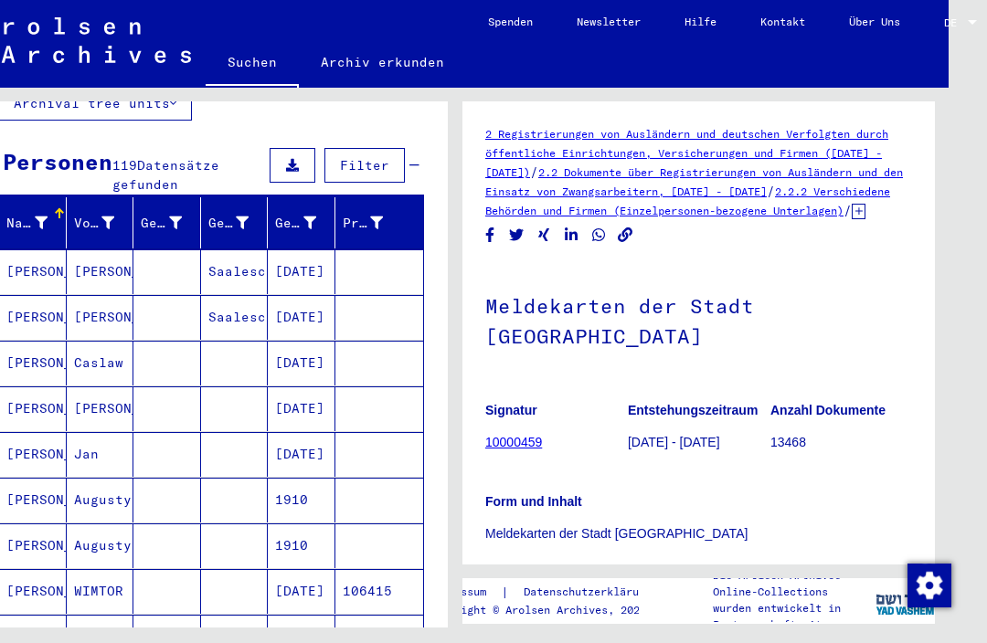
scroll to position [146, 0]
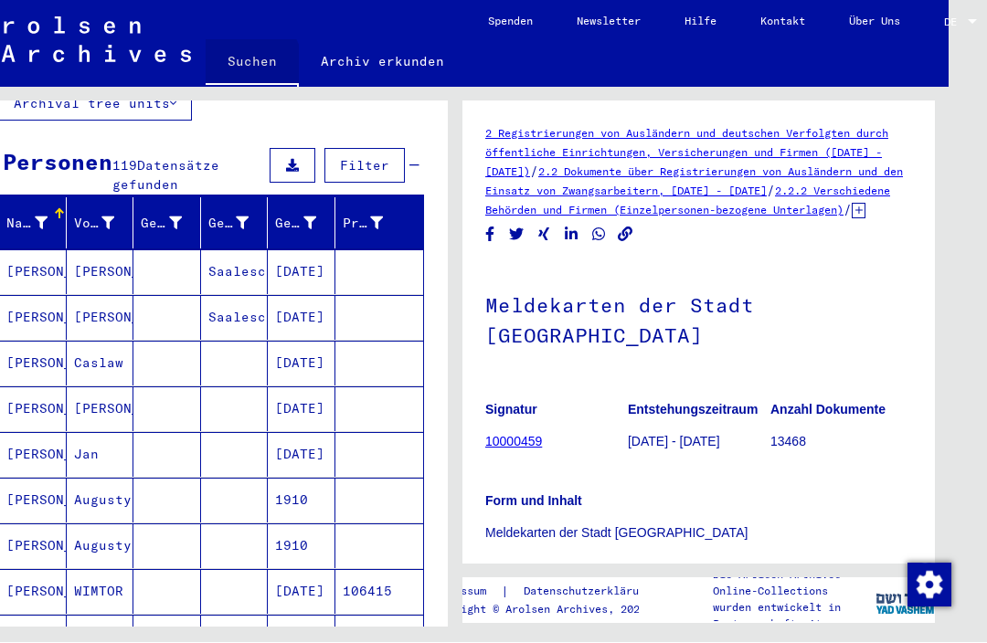
click at [245, 65] on link "Suchen" at bounding box center [252, 64] width 93 height 48
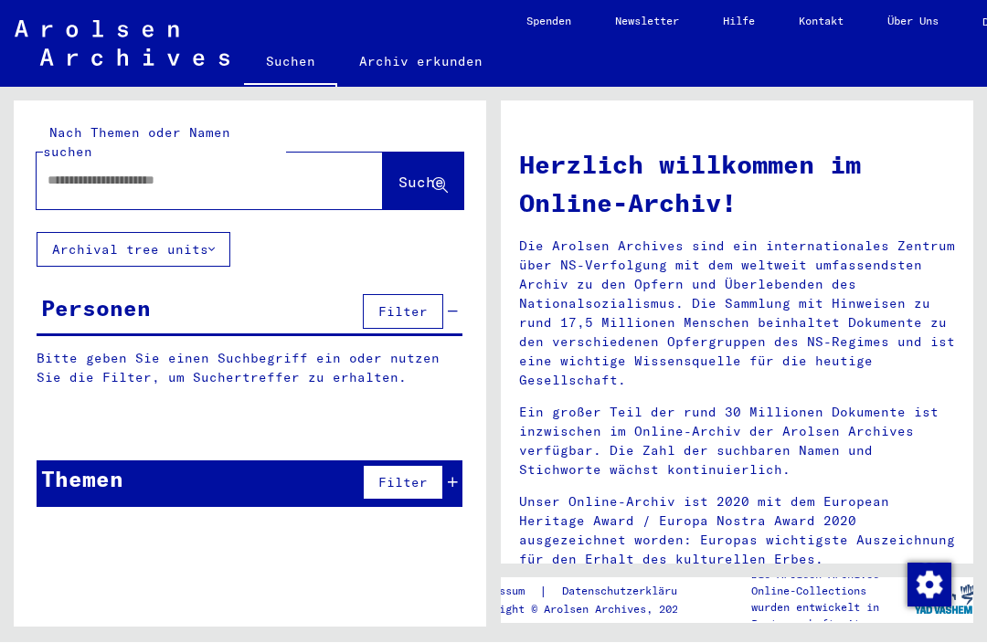
click at [156, 172] on input "text" at bounding box center [188, 181] width 280 height 19
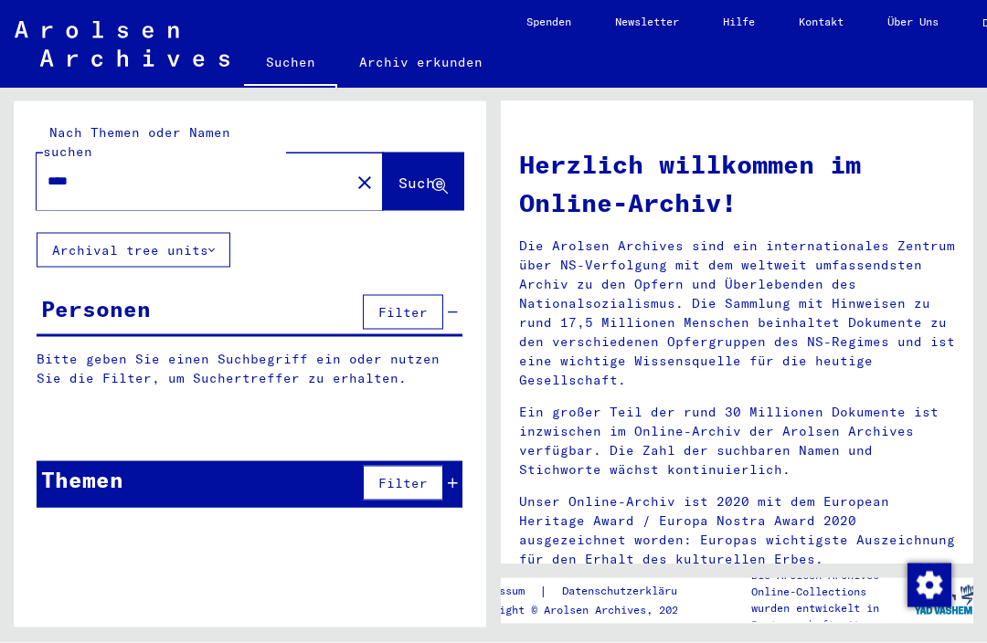
type input "****"
click at [410, 174] on span "Suche" at bounding box center [421, 183] width 46 height 18
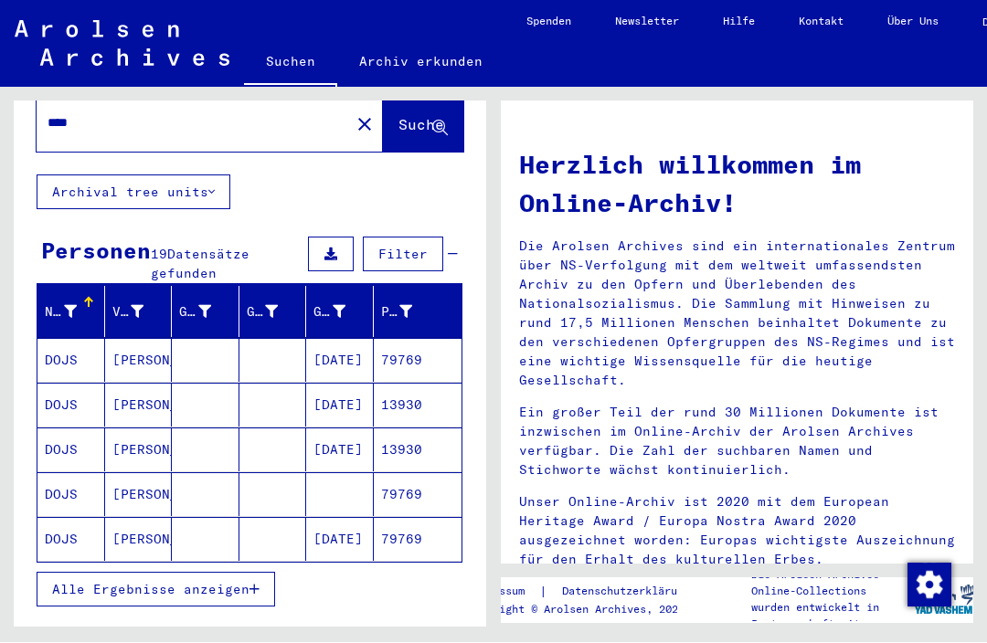
scroll to position [58, 0]
click at [69, 341] on mat-cell "DOJS" at bounding box center [71, 361] width 68 height 44
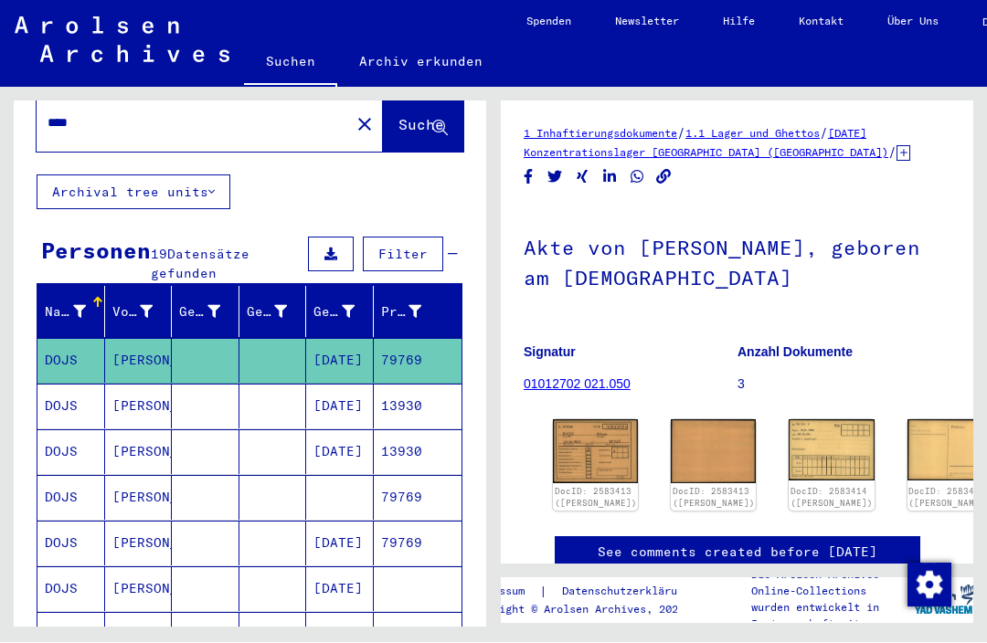
click at [562, 487] on link "DocID: 2583413 ([PERSON_NAME])" at bounding box center [596, 498] width 82 height 23
